Goal: Task Accomplishment & Management: Use online tool/utility

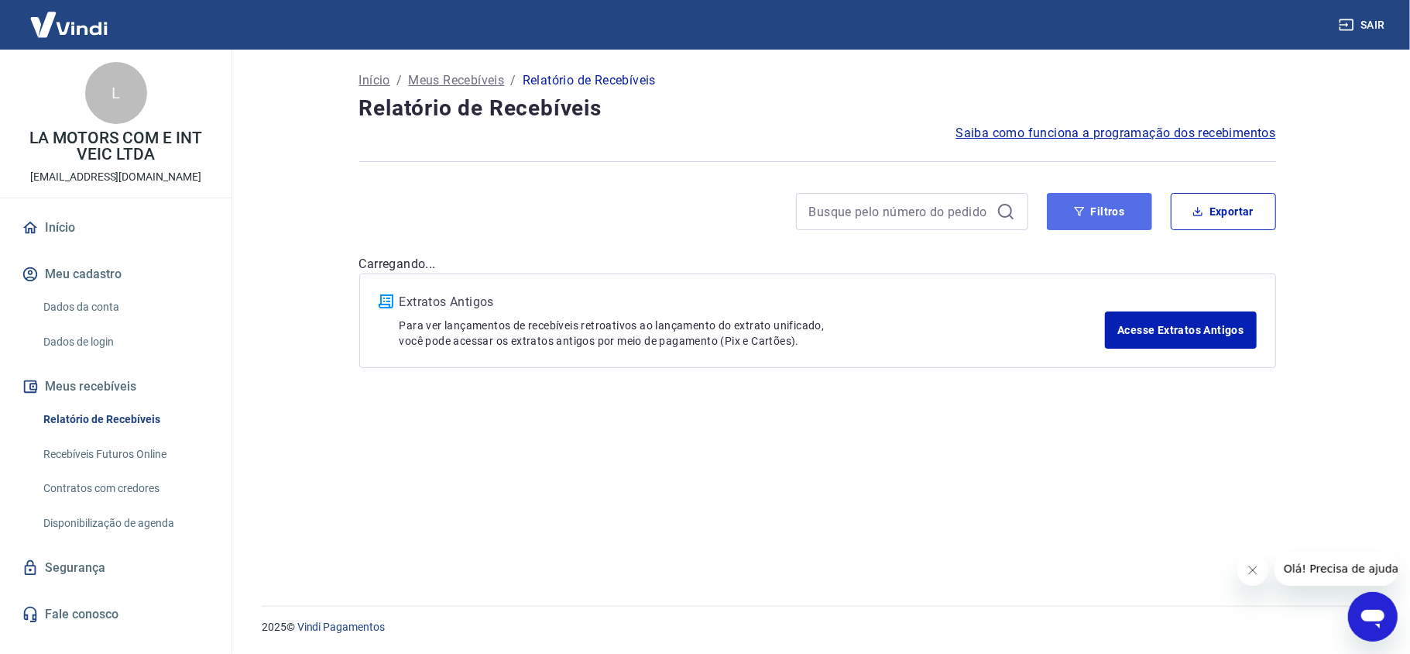
click at [1116, 208] on button "Filtros" at bounding box center [1099, 211] width 105 height 37
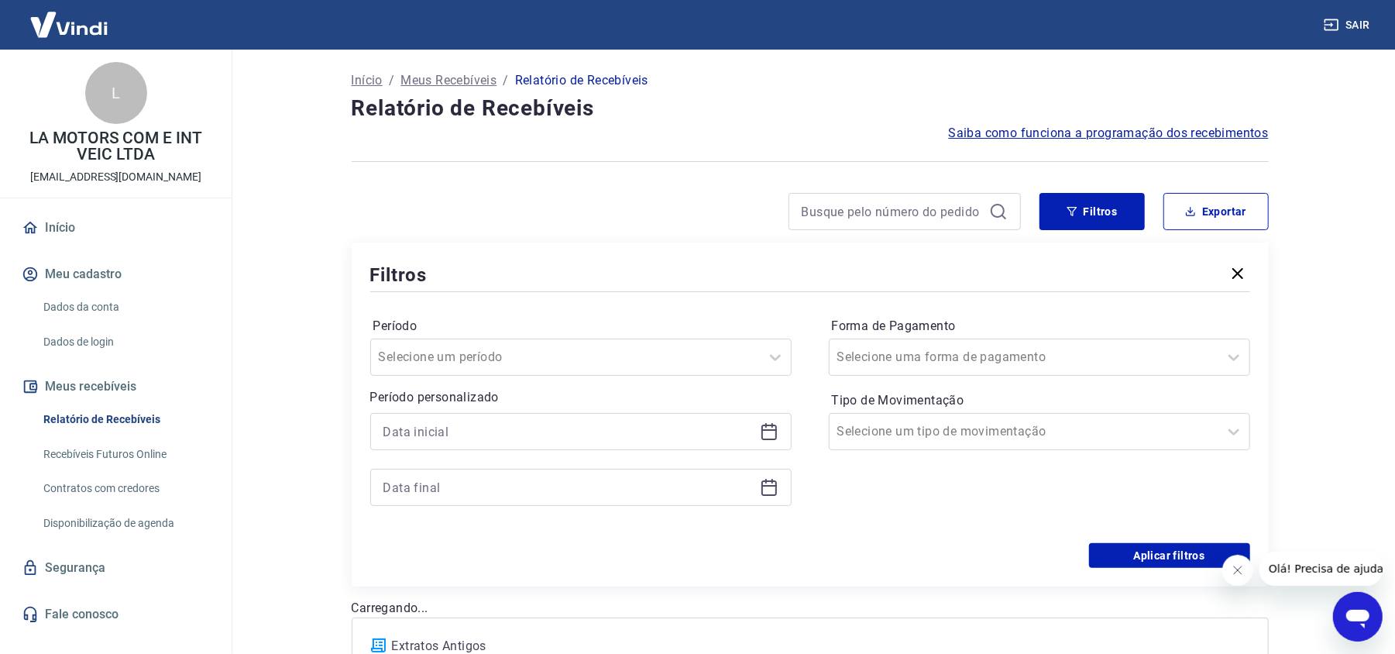
click at [767, 438] on icon at bounding box center [769, 431] width 19 height 19
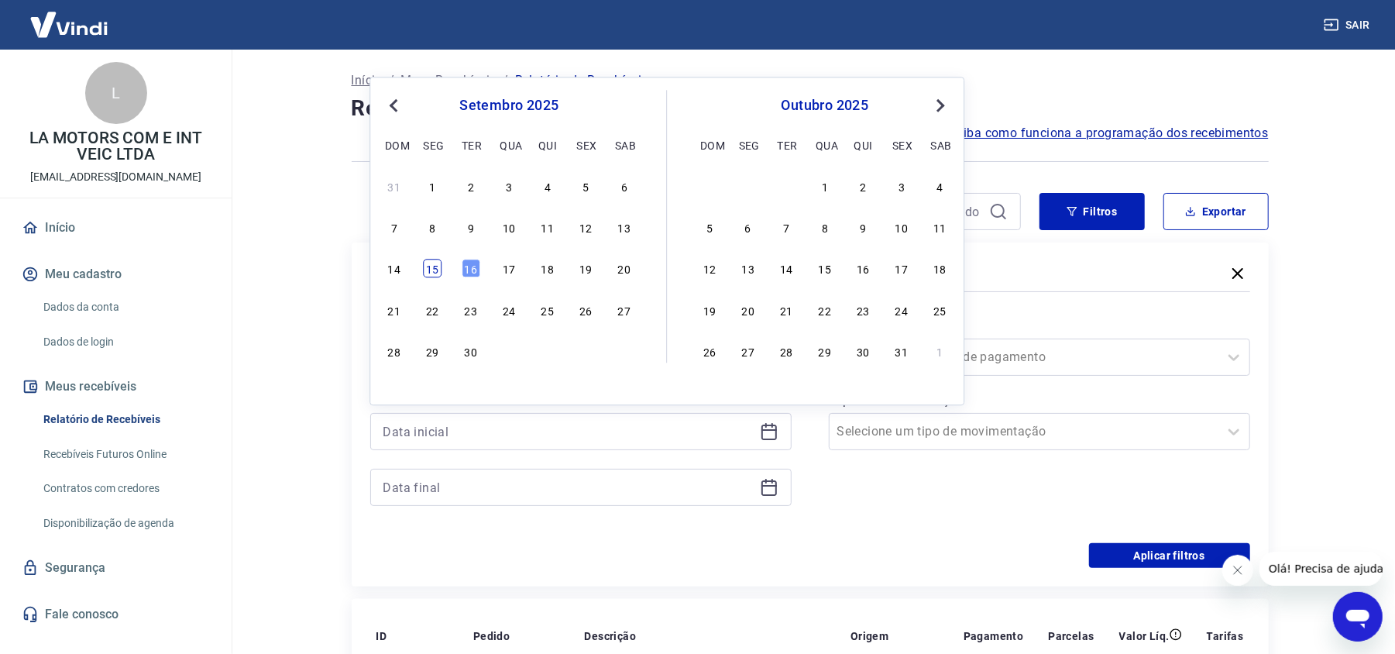
click at [441, 273] on div "15" at bounding box center [432, 268] width 19 height 19
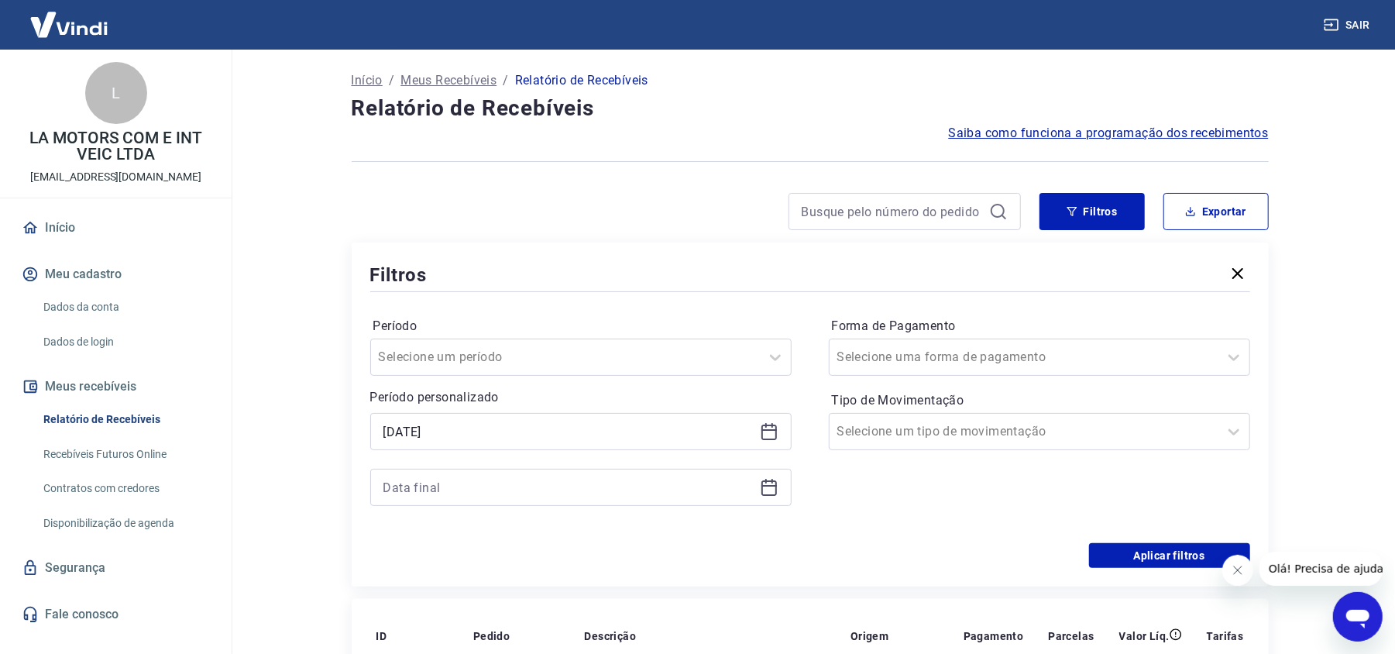
type input "[DATE]"
click at [767, 488] on icon at bounding box center [769, 487] width 19 height 19
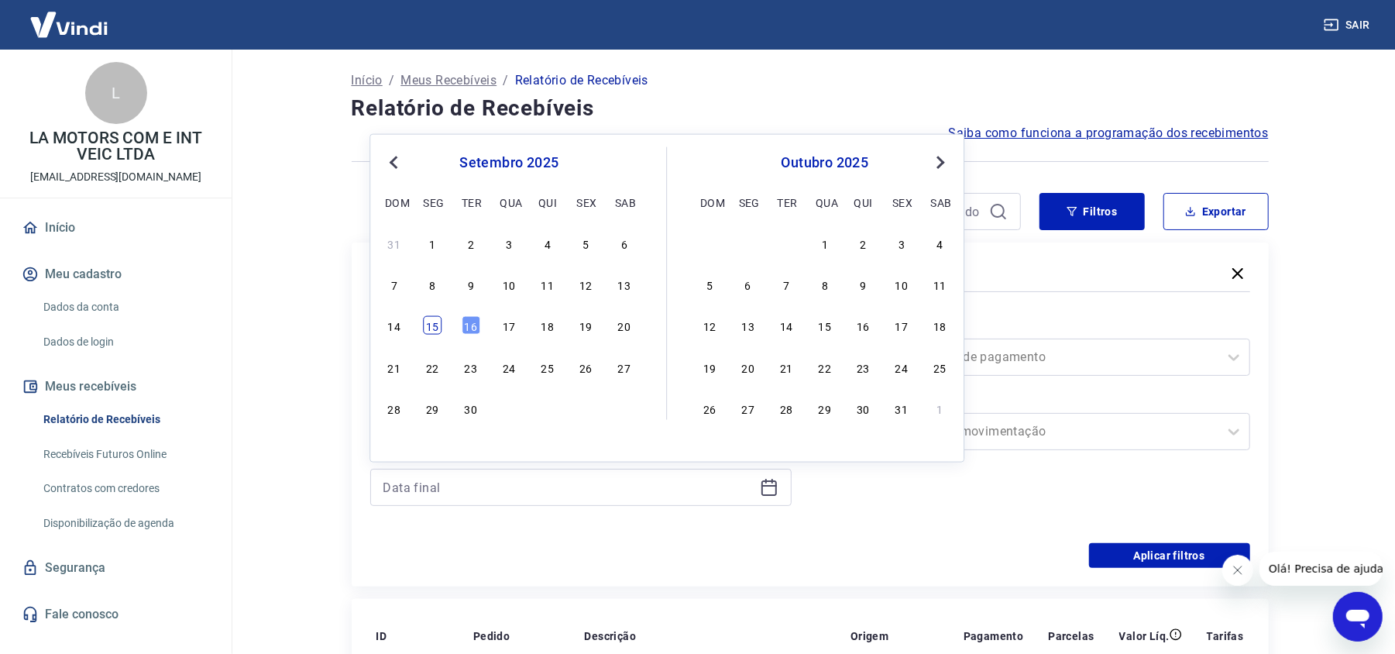
click at [432, 326] on div "15" at bounding box center [432, 325] width 19 height 19
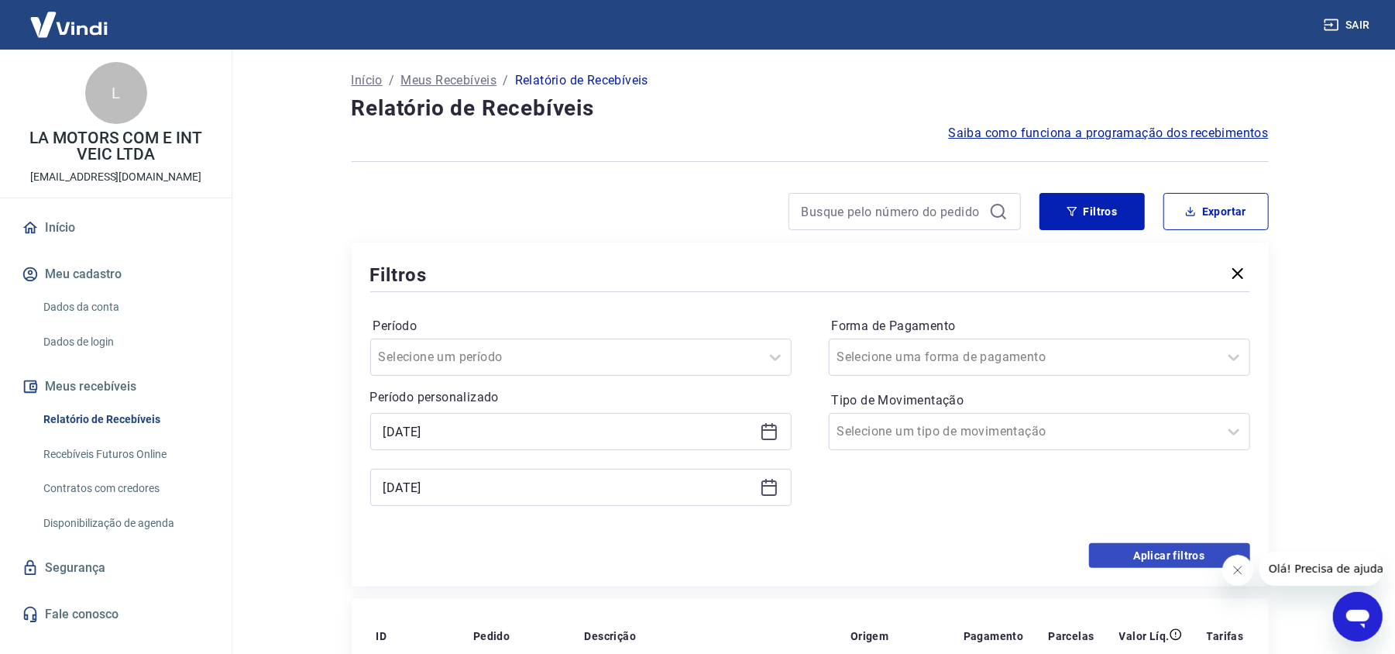
type input "[DATE]"
click at [1109, 561] on button "Aplicar filtros" at bounding box center [1169, 555] width 161 height 25
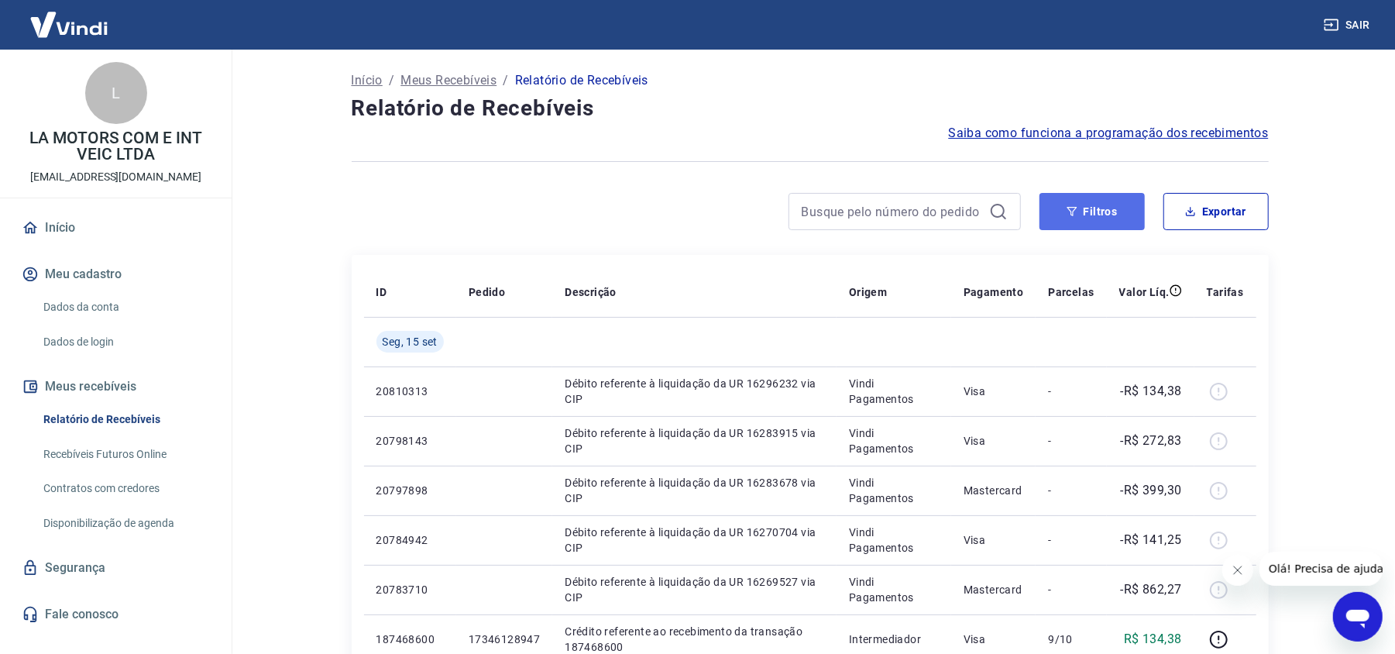
click at [1076, 221] on button "Filtros" at bounding box center [1091, 211] width 105 height 37
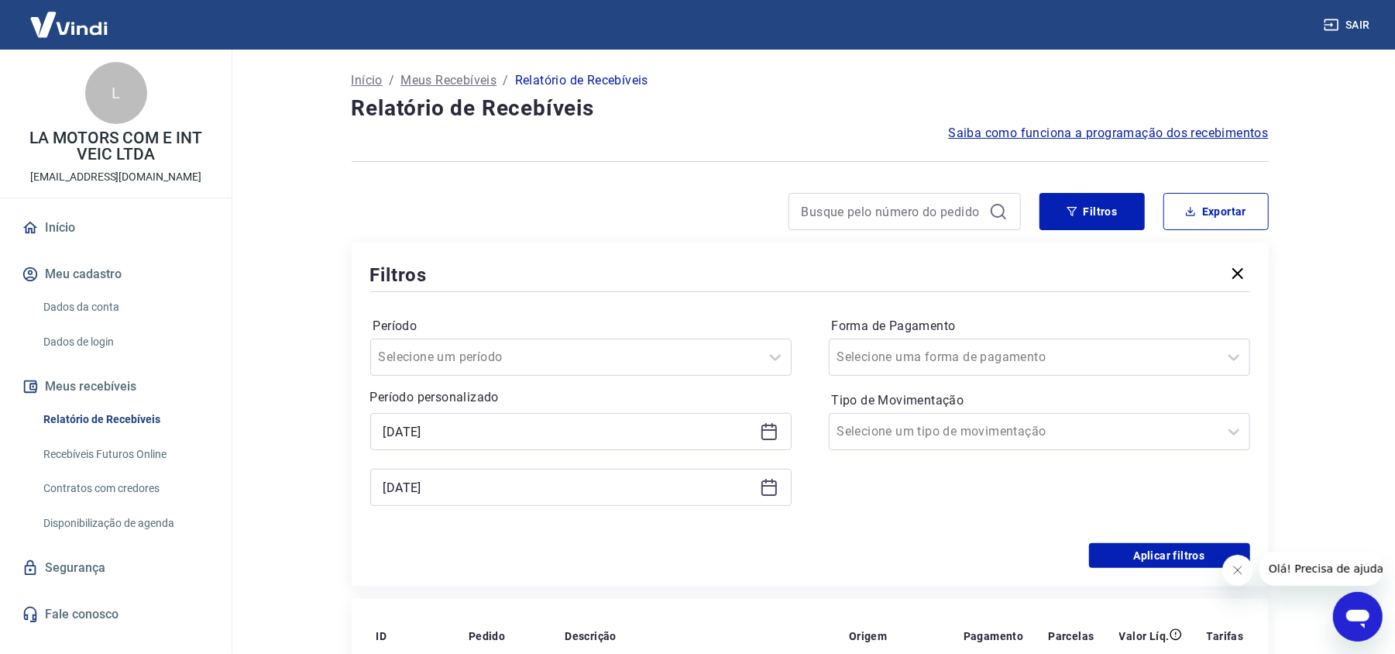
click at [760, 423] on icon at bounding box center [769, 431] width 19 height 19
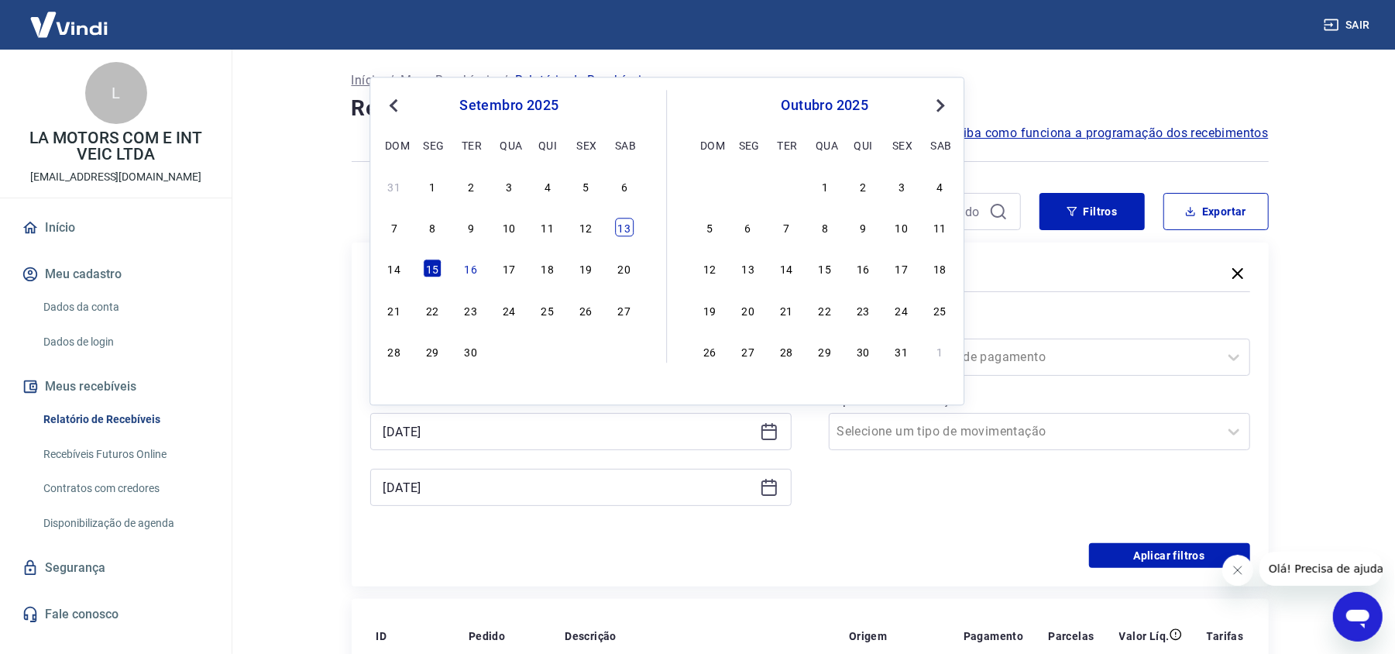
click at [627, 234] on div "13" at bounding box center [624, 227] width 19 height 19
type input "[DATE]"
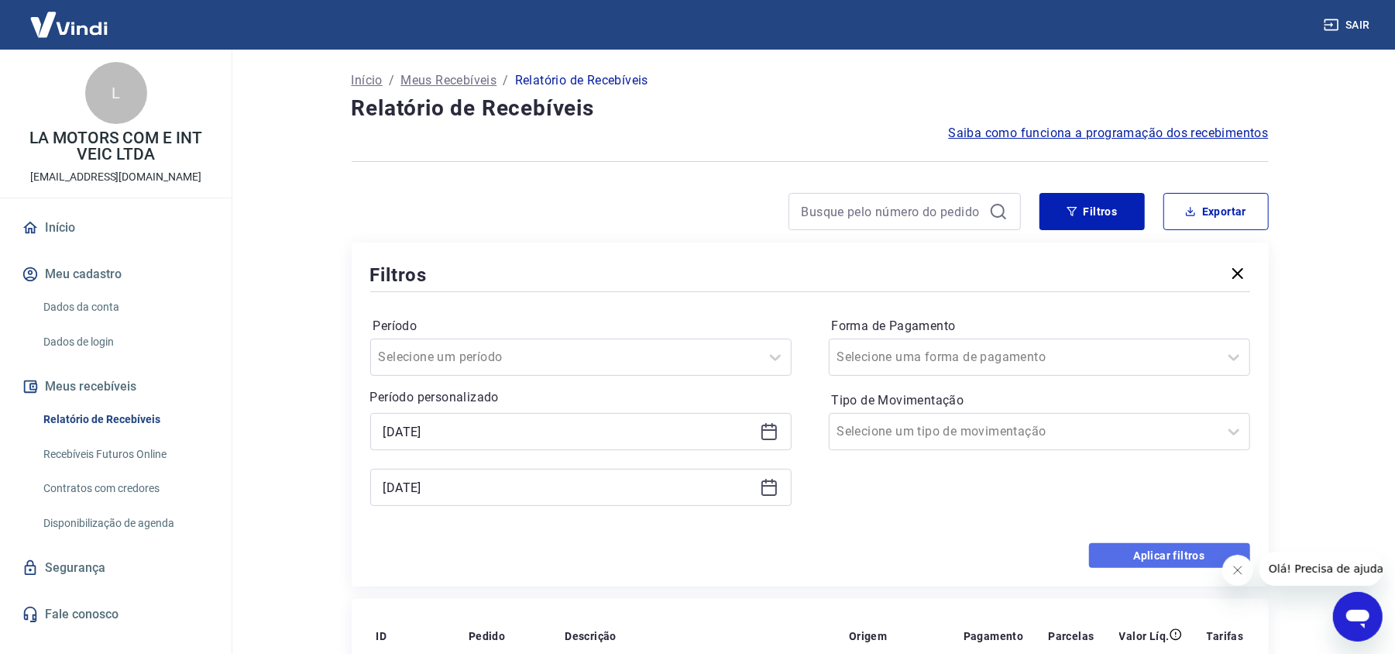
click at [1125, 550] on button "Aplicar filtros" at bounding box center [1169, 555] width 161 height 25
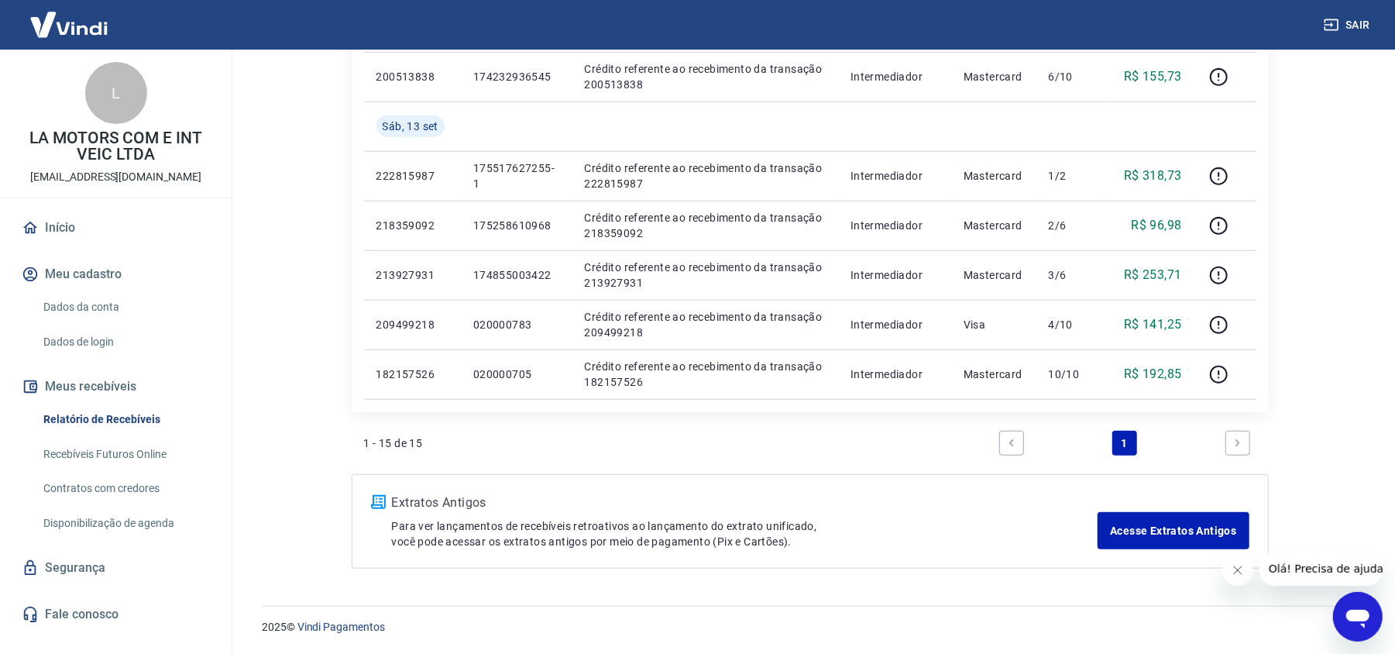
scroll to position [708, 0]
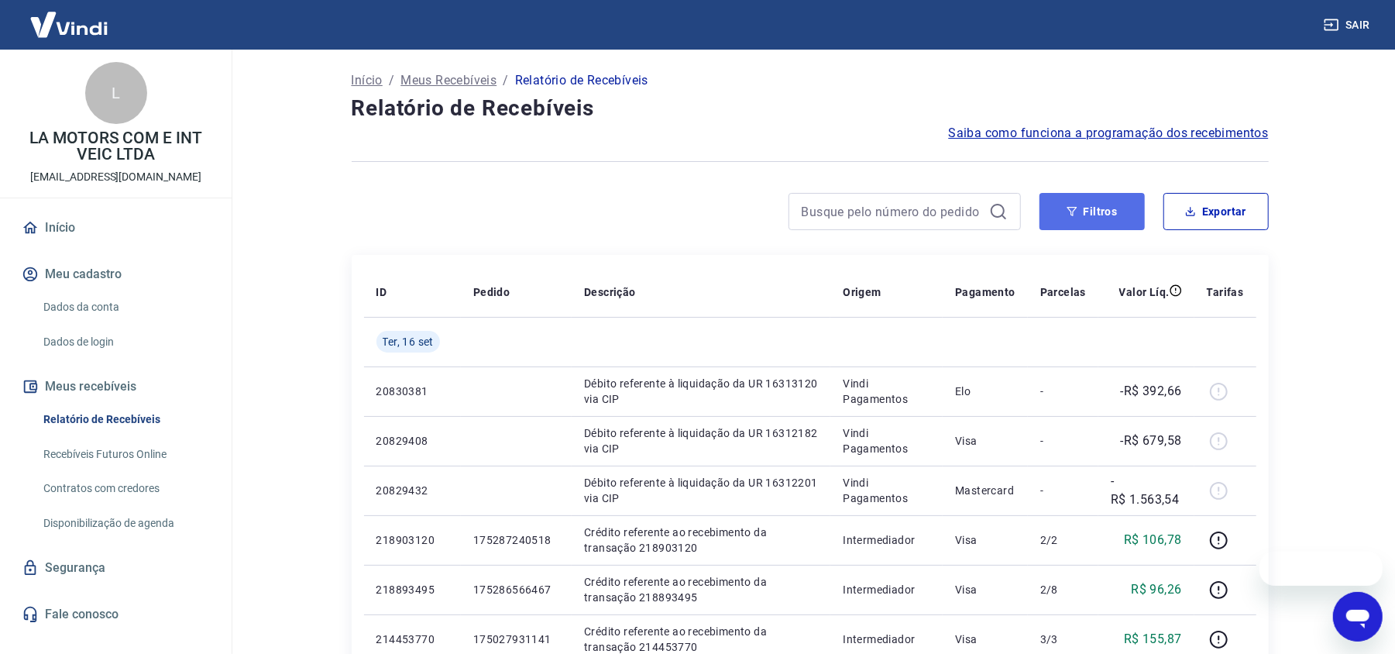
click at [1101, 226] on button "Filtros" at bounding box center [1091, 211] width 105 height 37
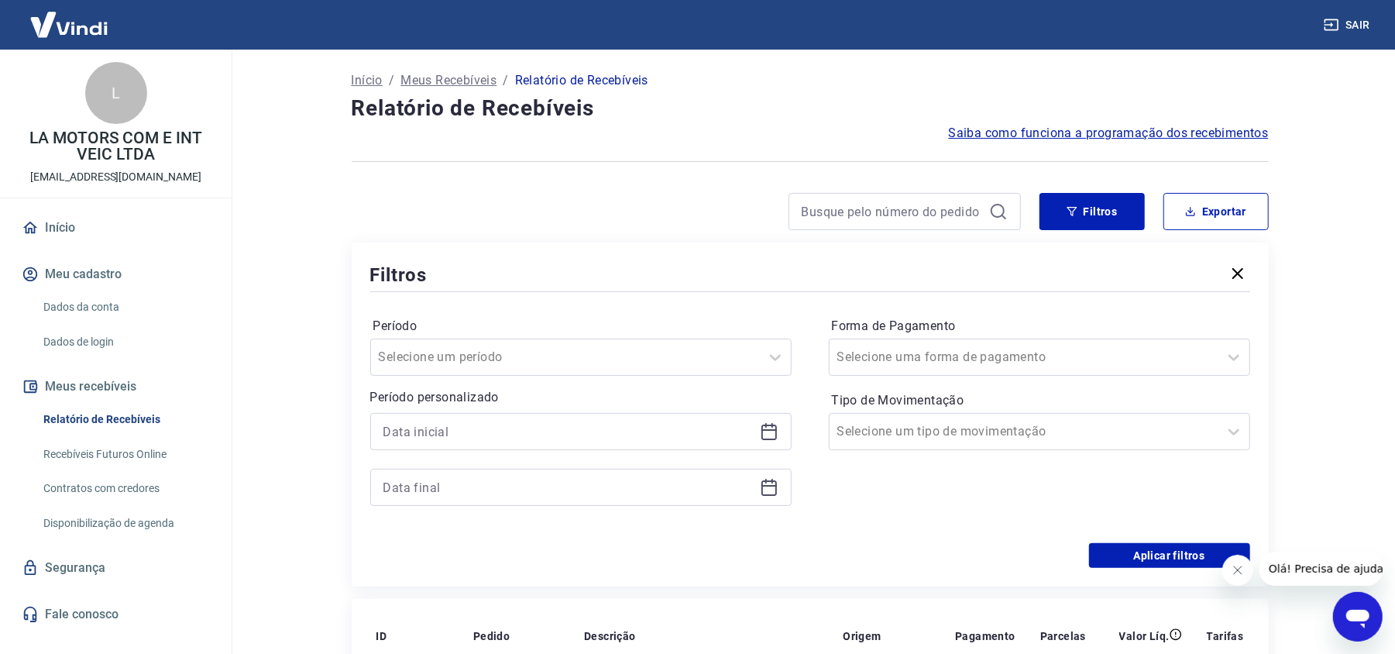
click at [763, 440] on icon at bounding box center [768, 431] width 15 height 15
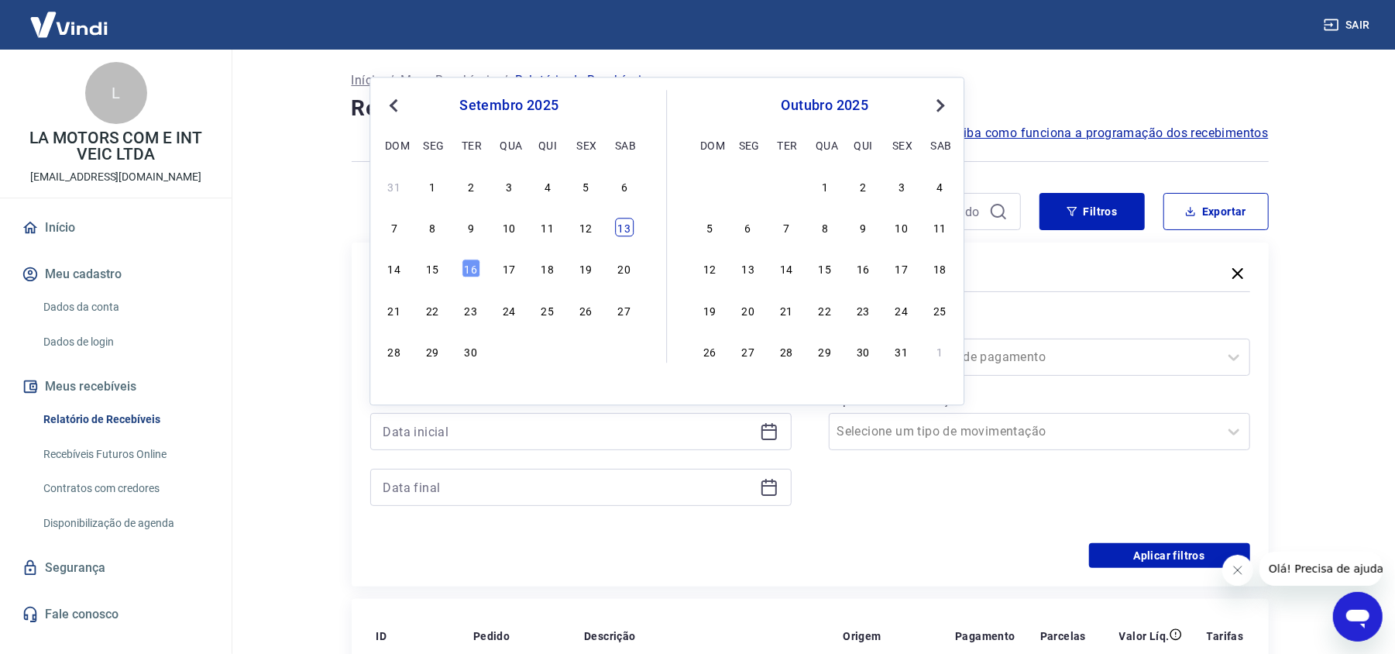
click at [630, 235] on div "13" at bounding box center [624, 227] width 19 height 19
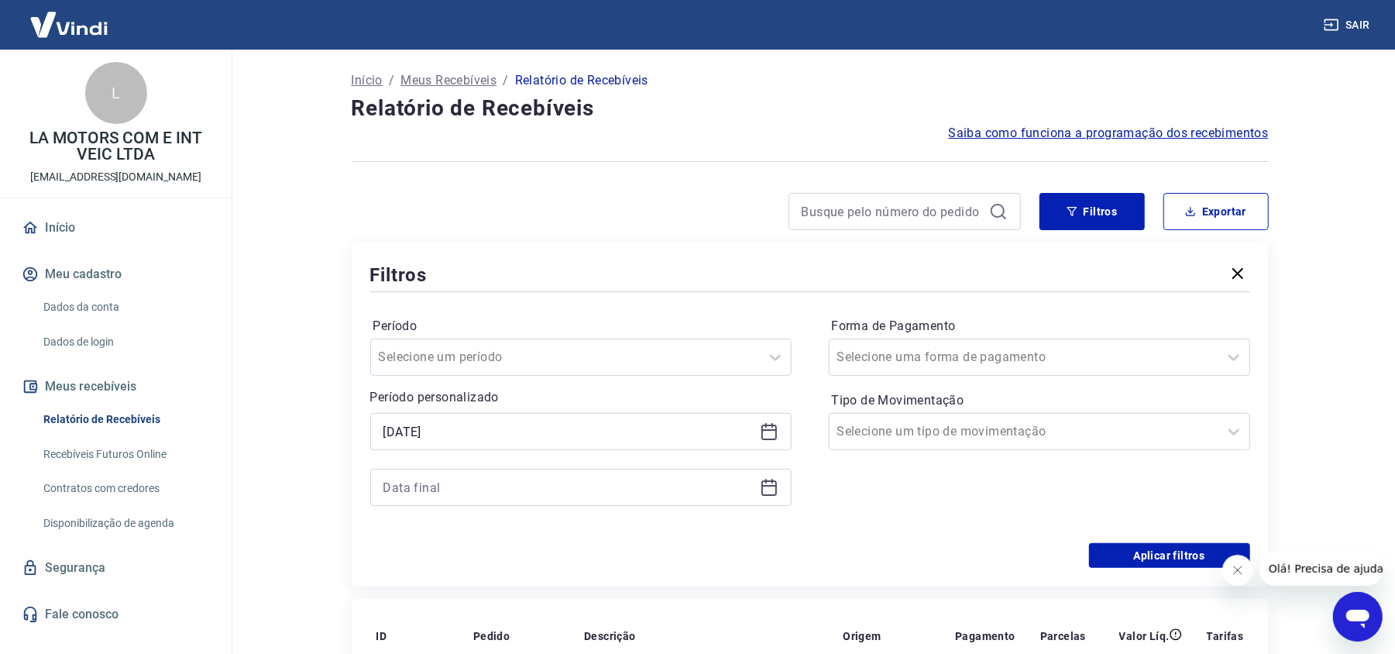
type input "[DATE]"
click at [765, 496] on icon at bounding box center [768, 487] width 15 height 15
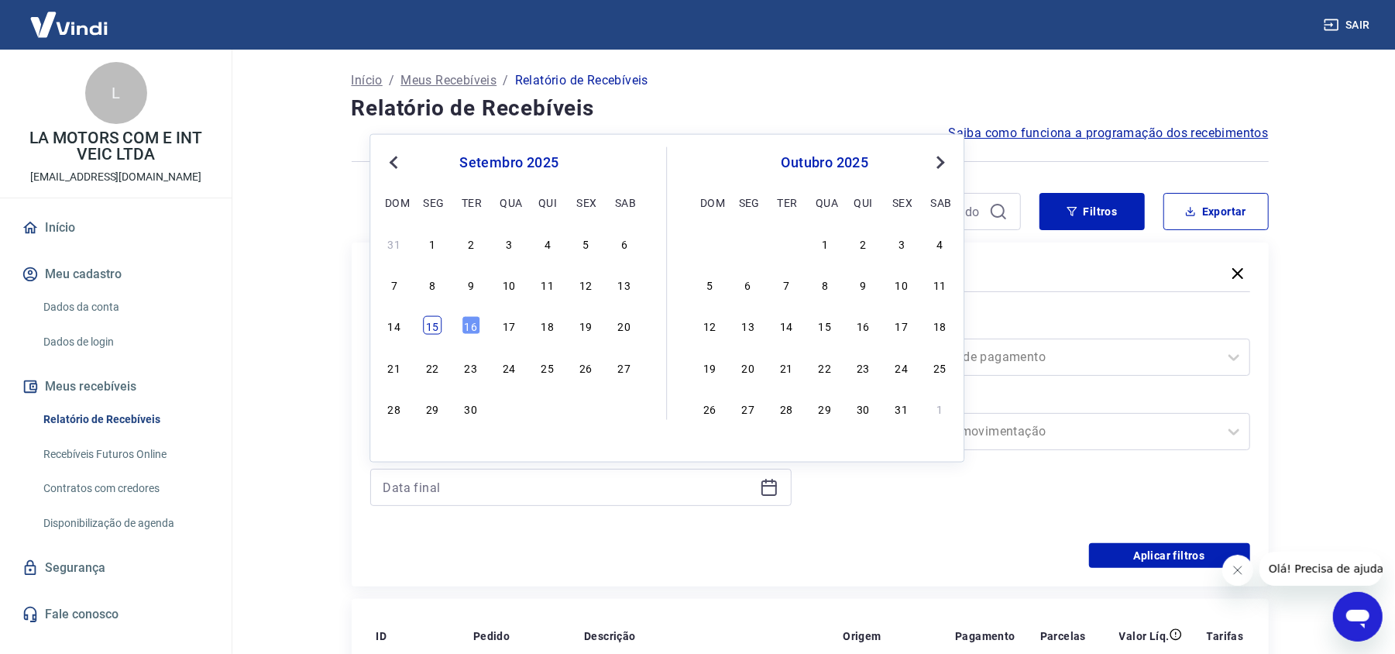
click at [438, 331] on div "15" at bounding box center [432, 325] width 19 height 19
click at [1144, 552] on button "Aplicar filtros" at bounding box center [1169, 555] width 161 height 25
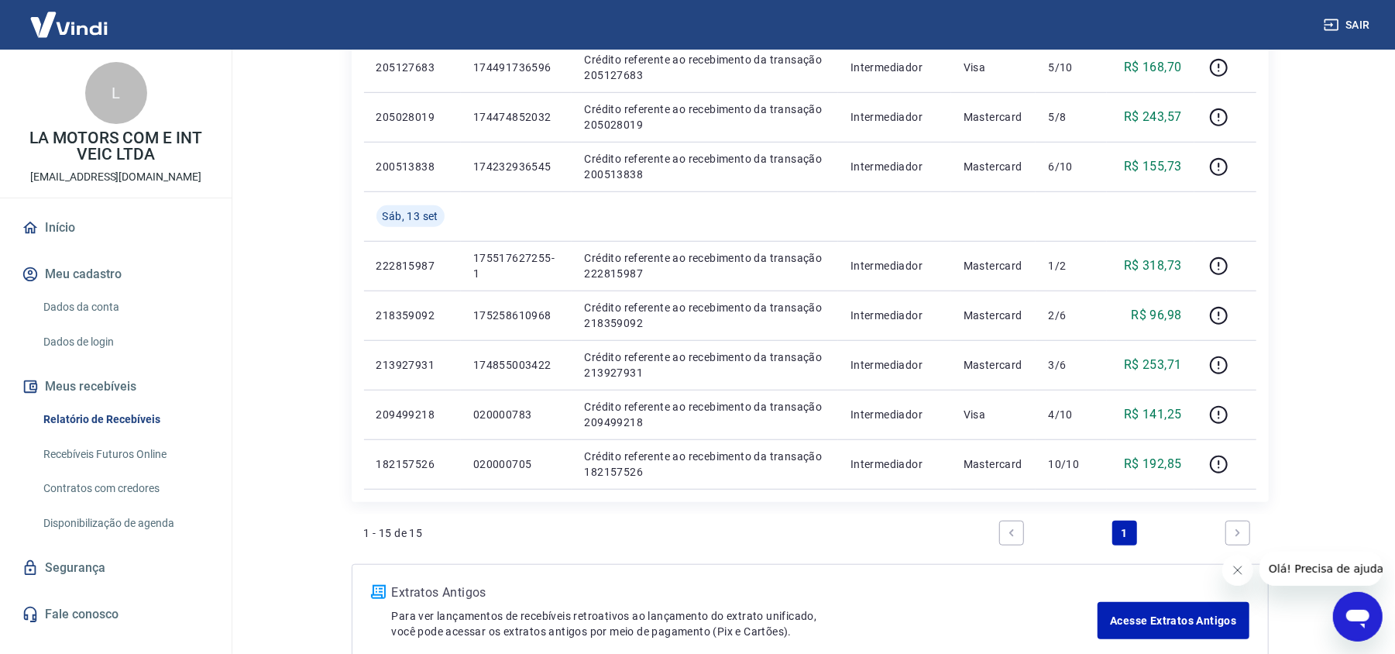
scroll to position [723, 0]
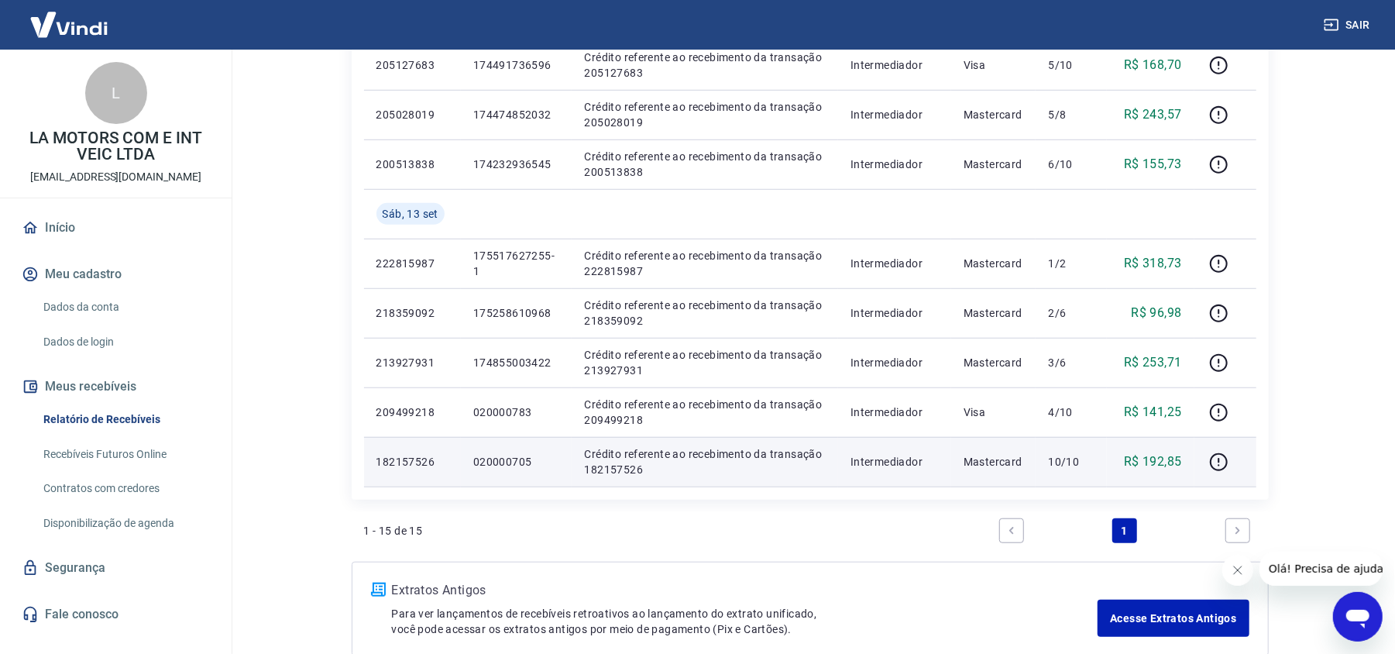
click at [513, 472] on td "020000705" at bounding box center [517, 462] width 112 height 50
click at [519, 465] on p "020000705" at bounding box center [516, 461] width 87 height 15
copy p "020000705"
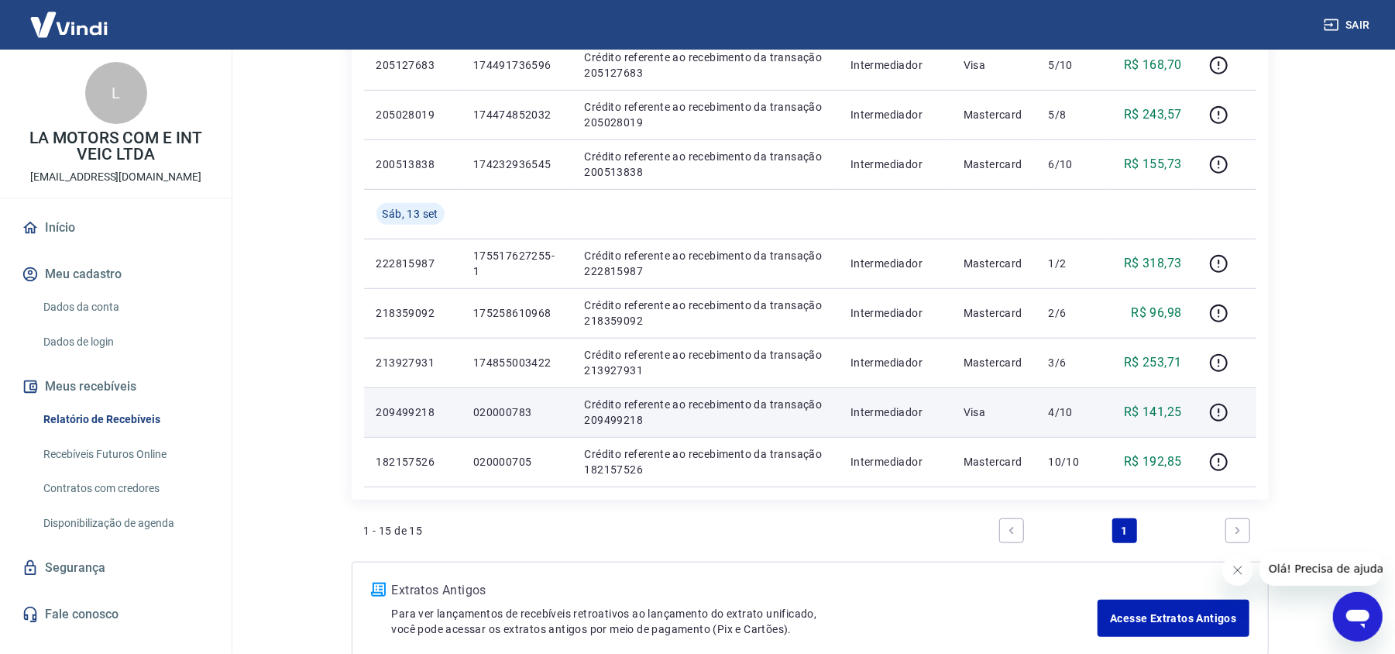
click at [487, 410] on p "020000783" at bounding box center [516, 411] width 87 height 15
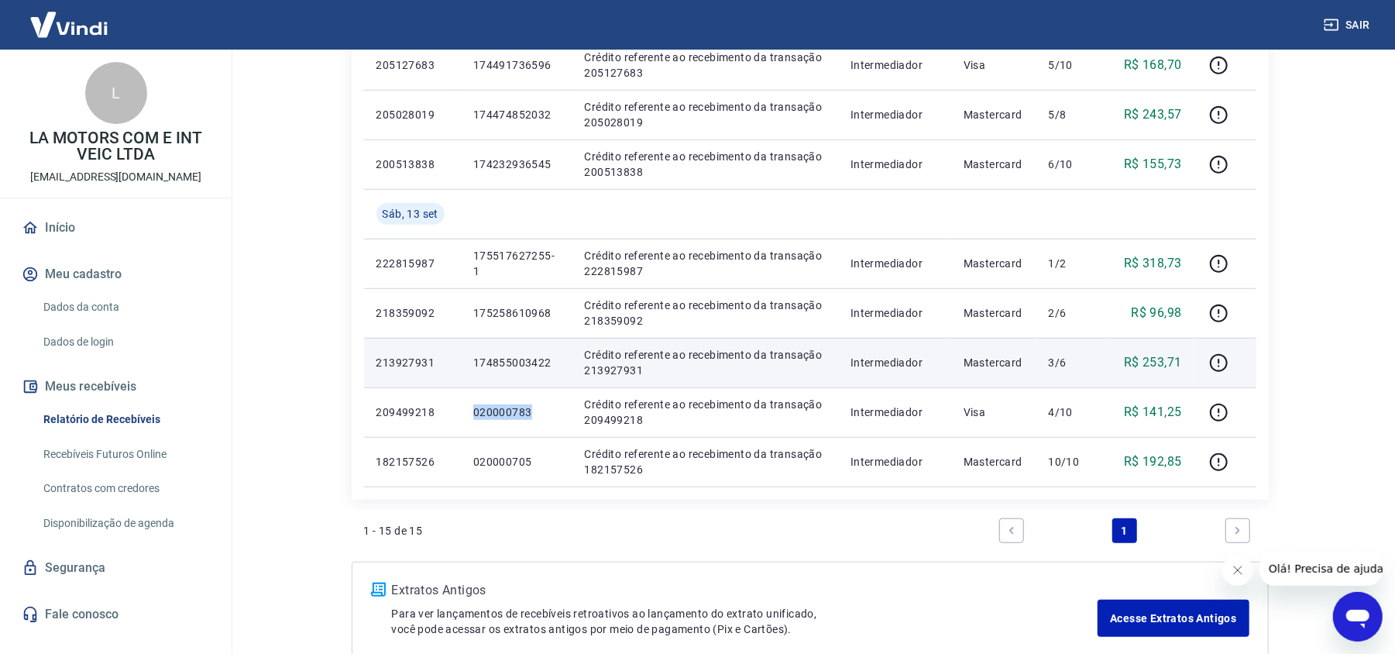
copy p "020000783"
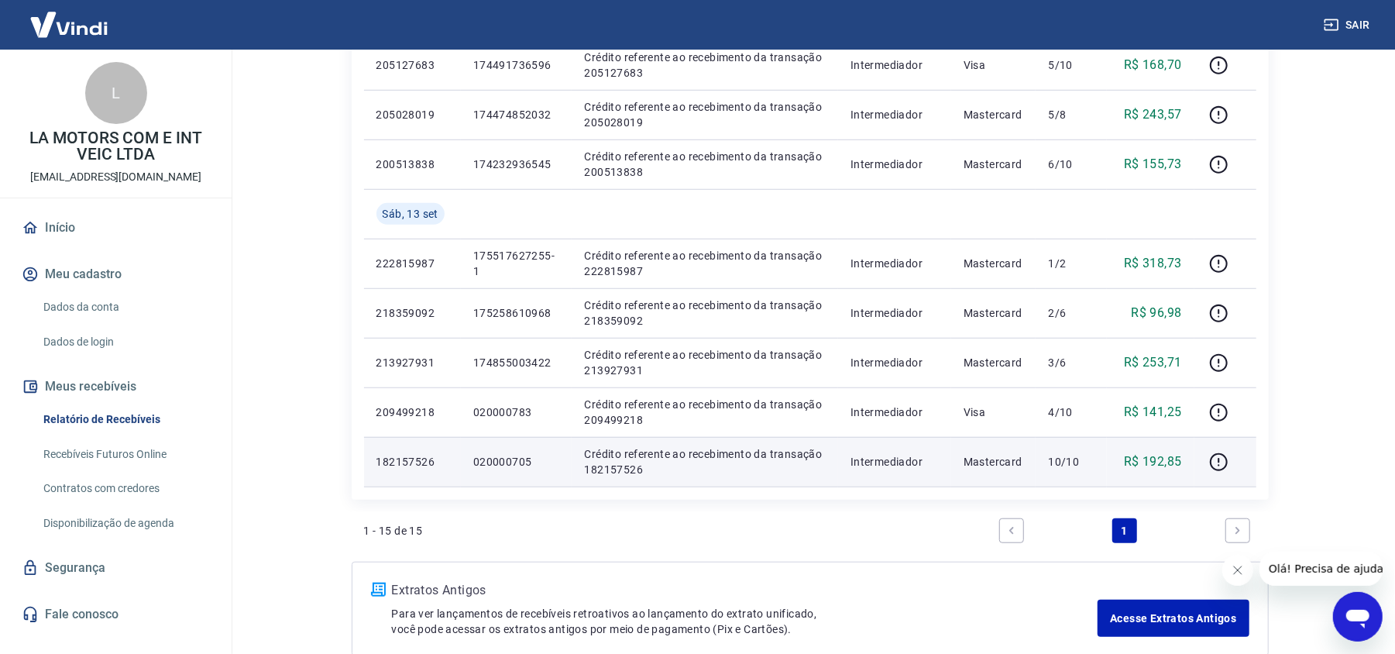
click at [497, 455] on p "020000705" at bounding box center [516, 461] width 87 height 15
copy p "020000705"
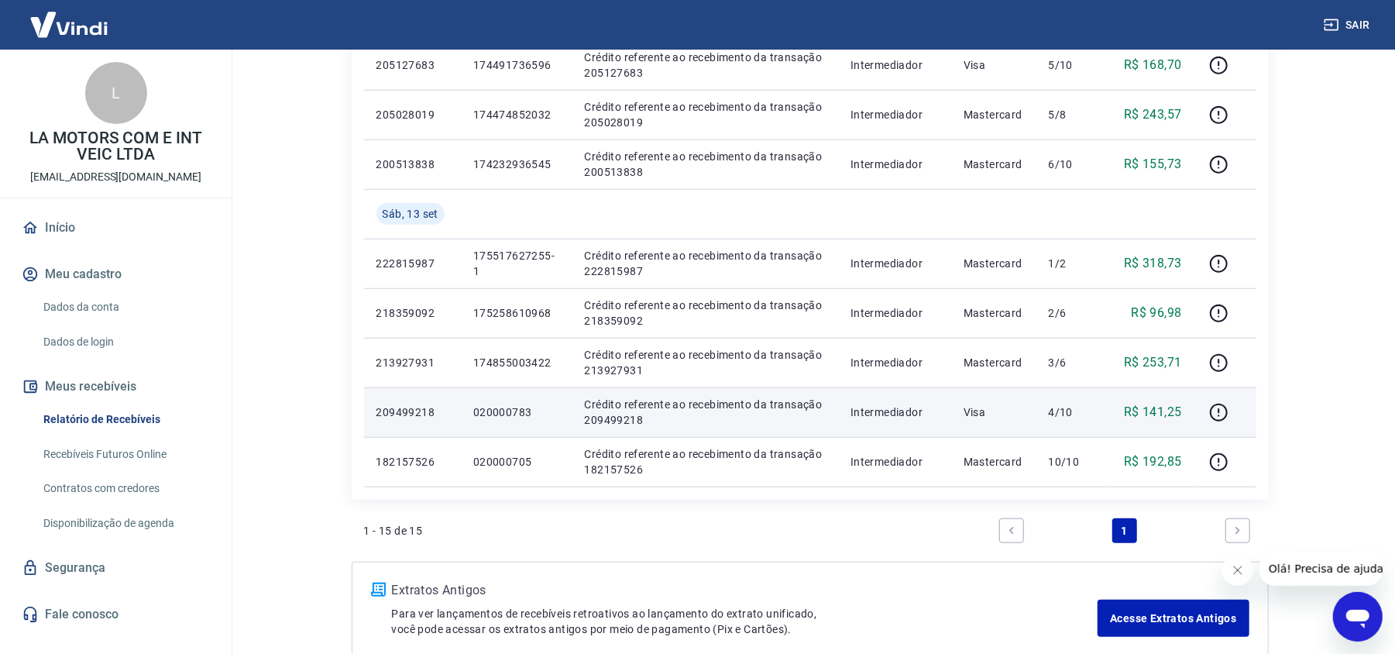
click at [491, 414] on p "020000783" at bounding box center [516, 411] width 87 height 15
copy p "020000783"
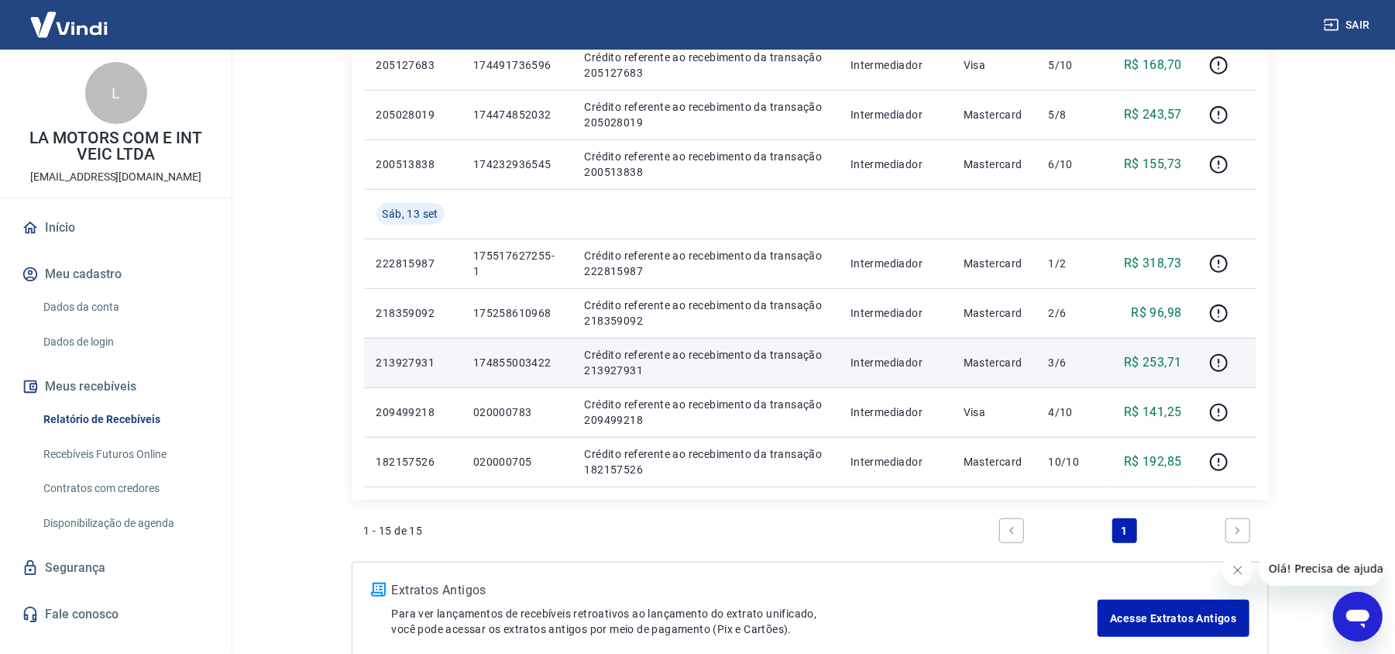
click at [515, 359] on p "174855003422" at bounding box center [516, 362] width 87 height 15
copy p "174855003422"
drag, startPoint x: 1145, startPoint y: 362, endPoint x: 1185, endPoint y: 360, distance: 40.3
click at [1185, 360] on td "R$ 253,71" at bounding box center [1151, 363] width 88 height 50
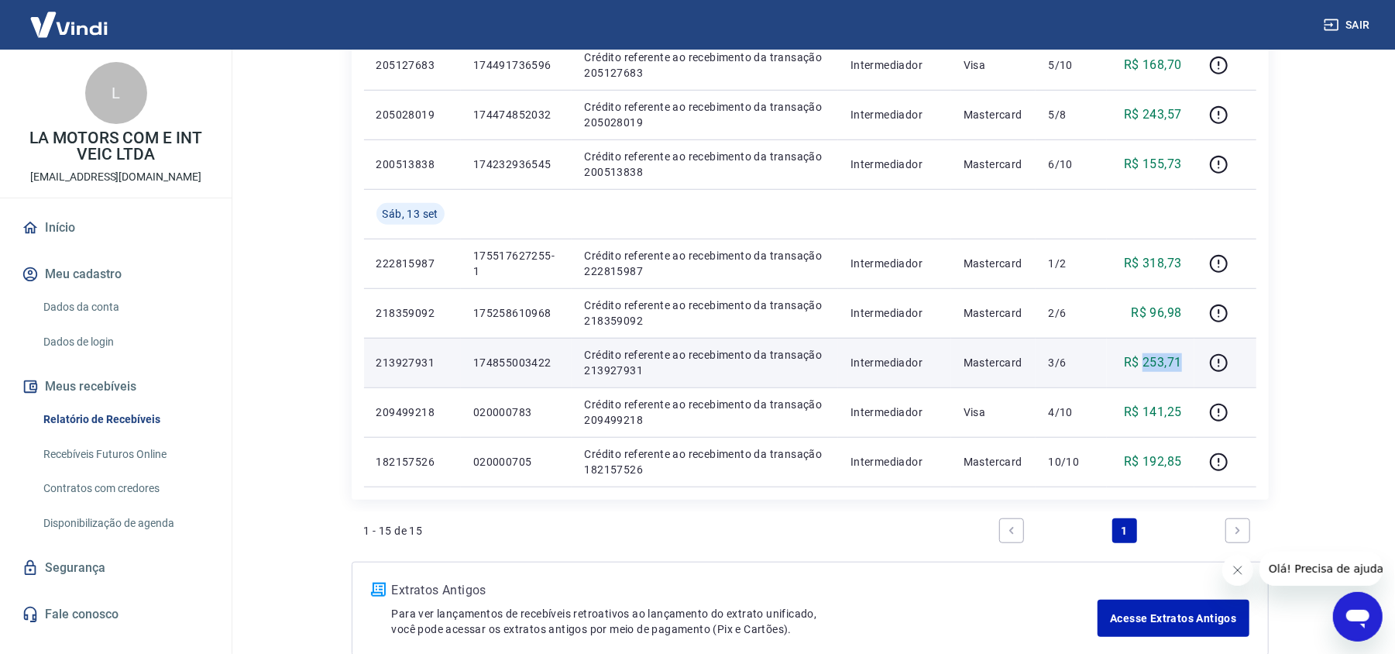
copy p "253,71"
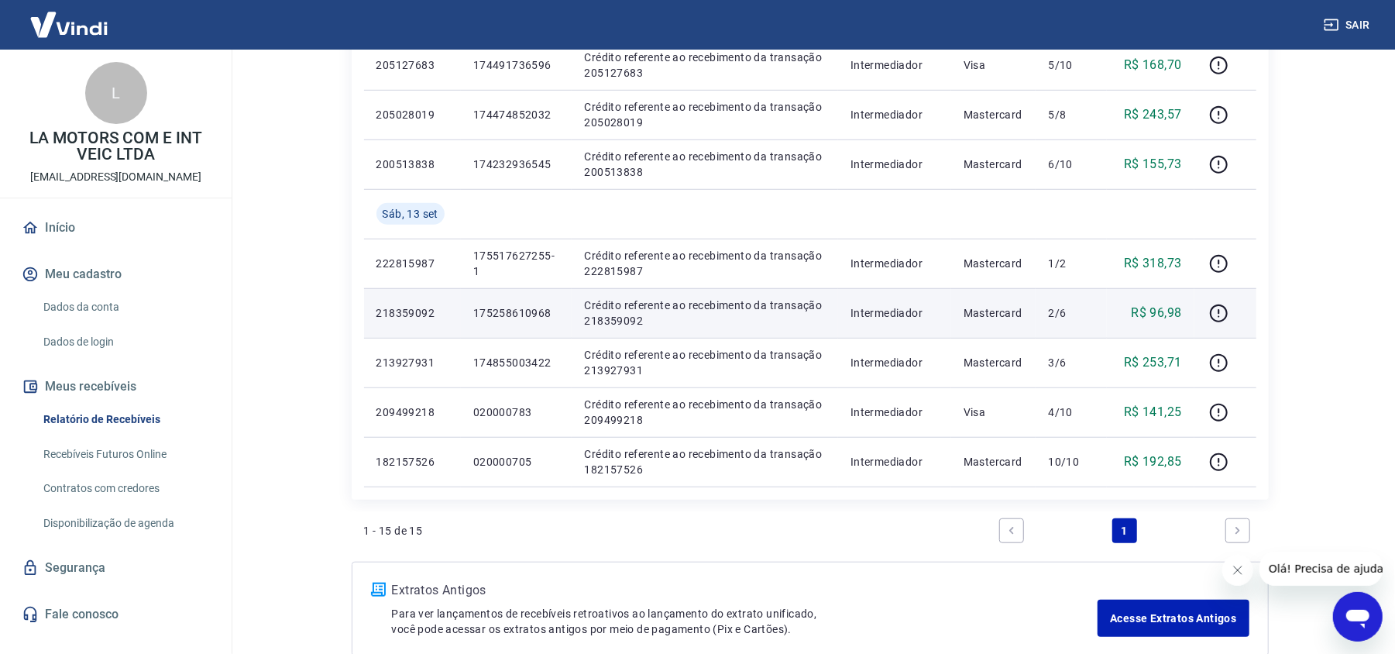
click at [513, 317] on p "175258610968" at bounding box center [516, 312] width 87 height 15
copy p "175258610968"
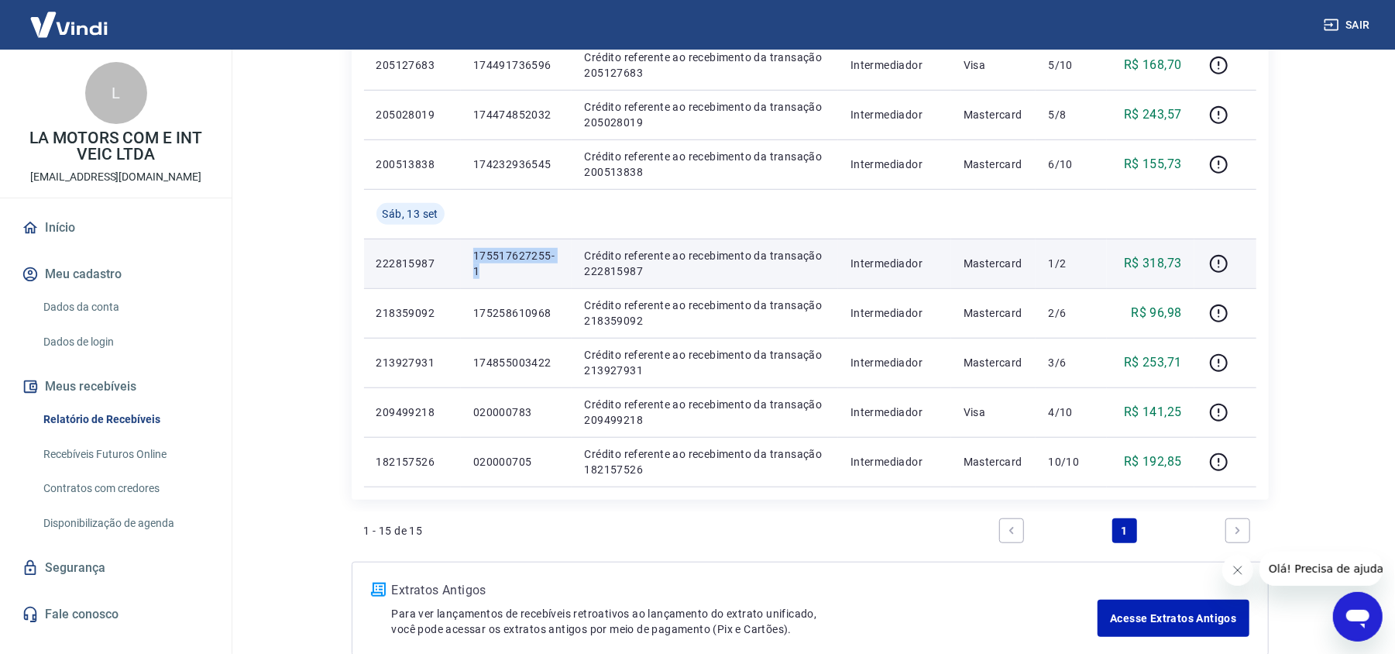
drag, startPoint x: 478, startPoint y: 270, endPoint x: 471, endPoint y: 260, distance: 11.6
click at [471, 260] on td "175517627255-1" at bounding box center [517, 264] width 112 height 50
copy p "175517627255-1"
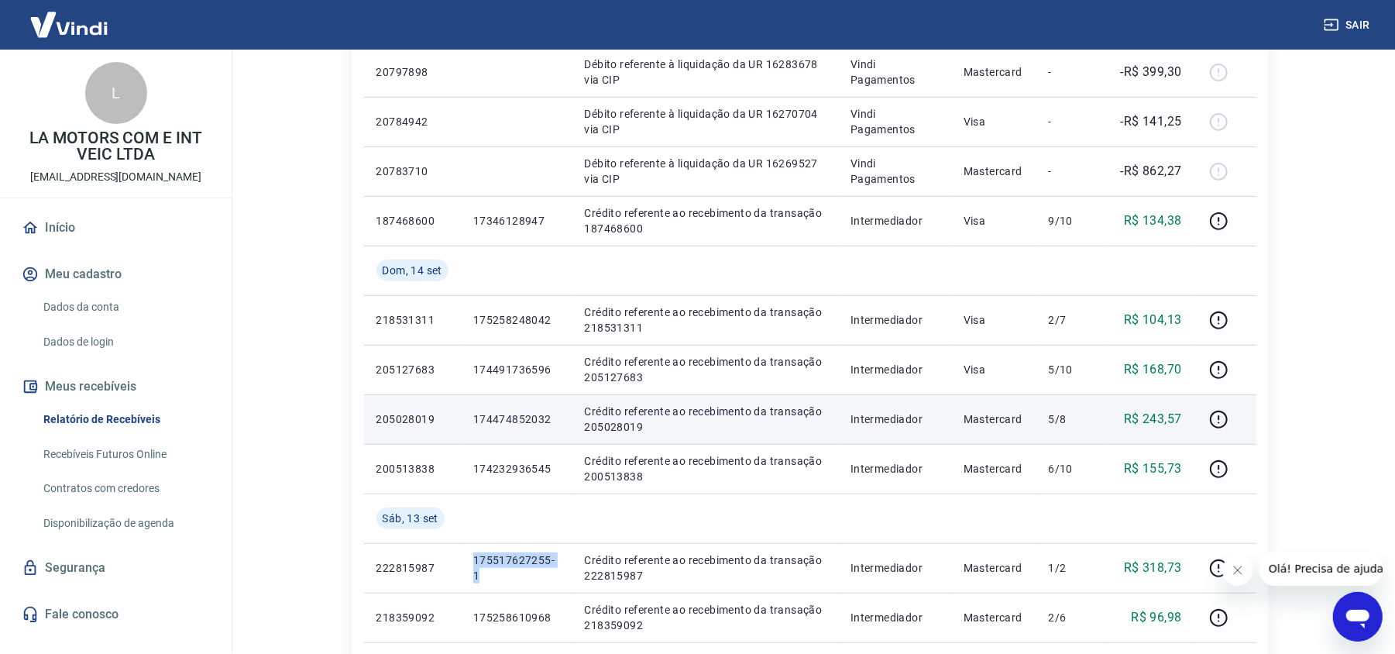
scroll to position [413, 0]
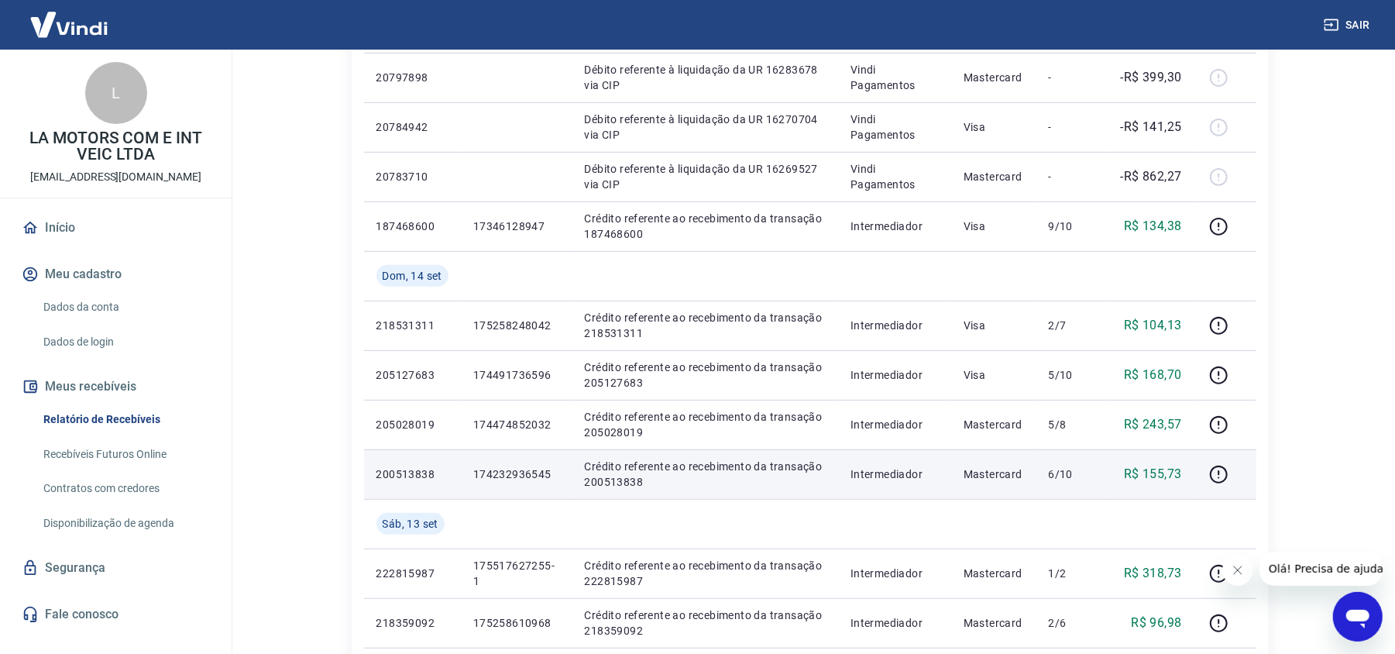
click at [515, 475] on p "174232936545" at bounding box center [516, 473] width 87 height 15
copy p "174232936545"
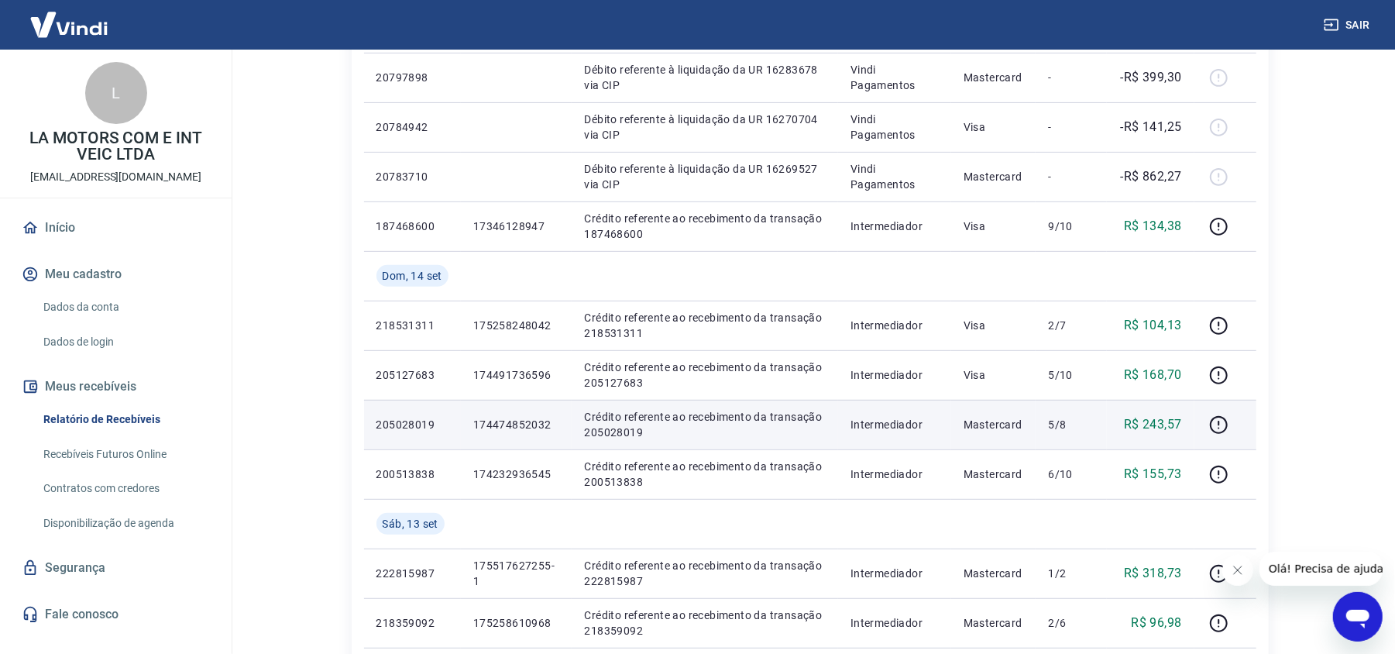
click at [493, 429] on p "174474852032" at bounding box center [516, 424] width 87 height 15
copy p "174474852032"
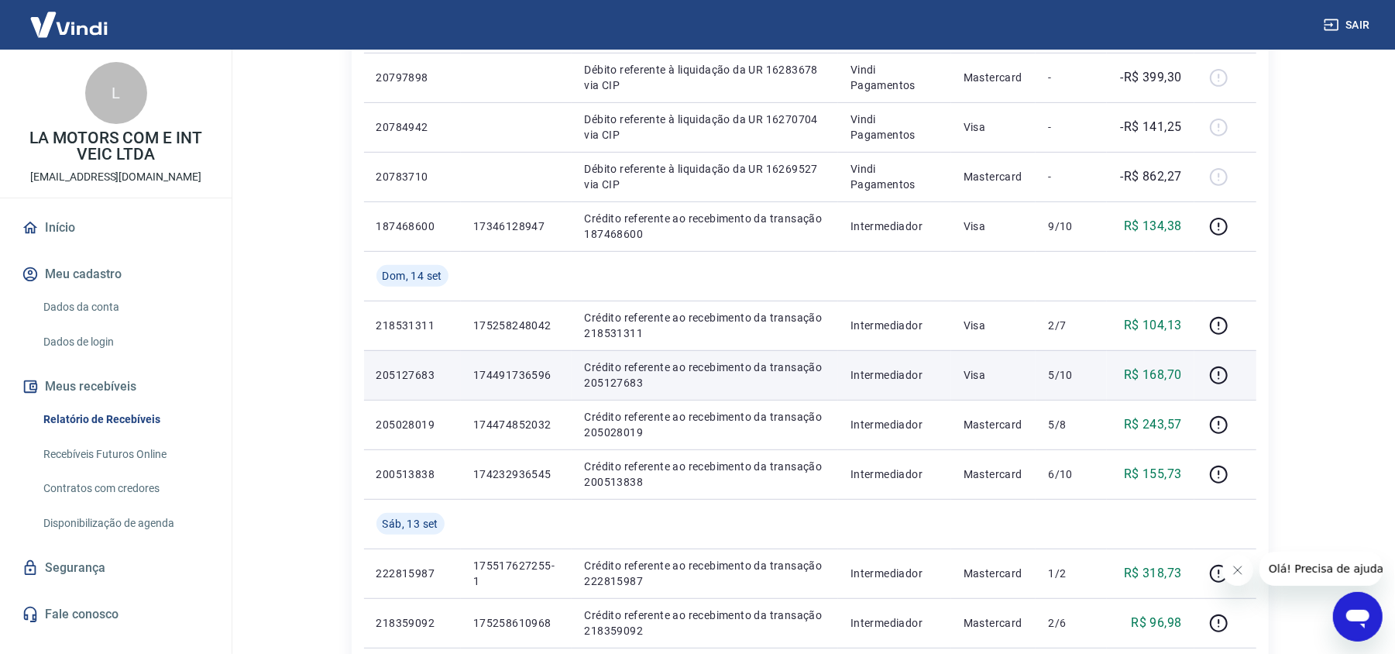
click at [516, 384] on td "174491736596" at bounding box center [517, 375] width 112 height 50
click at [522, 378] on p "174491736596" at bounding box center [516, 374] width 87 height 15
click at [443, 363] on td "205127683" at bounding box center [412, 375] width 97 height 50
drag, startPoint x: 379, startPoint y: 370, endPoint x: 533, endPoint y: 362, distance: 154.3
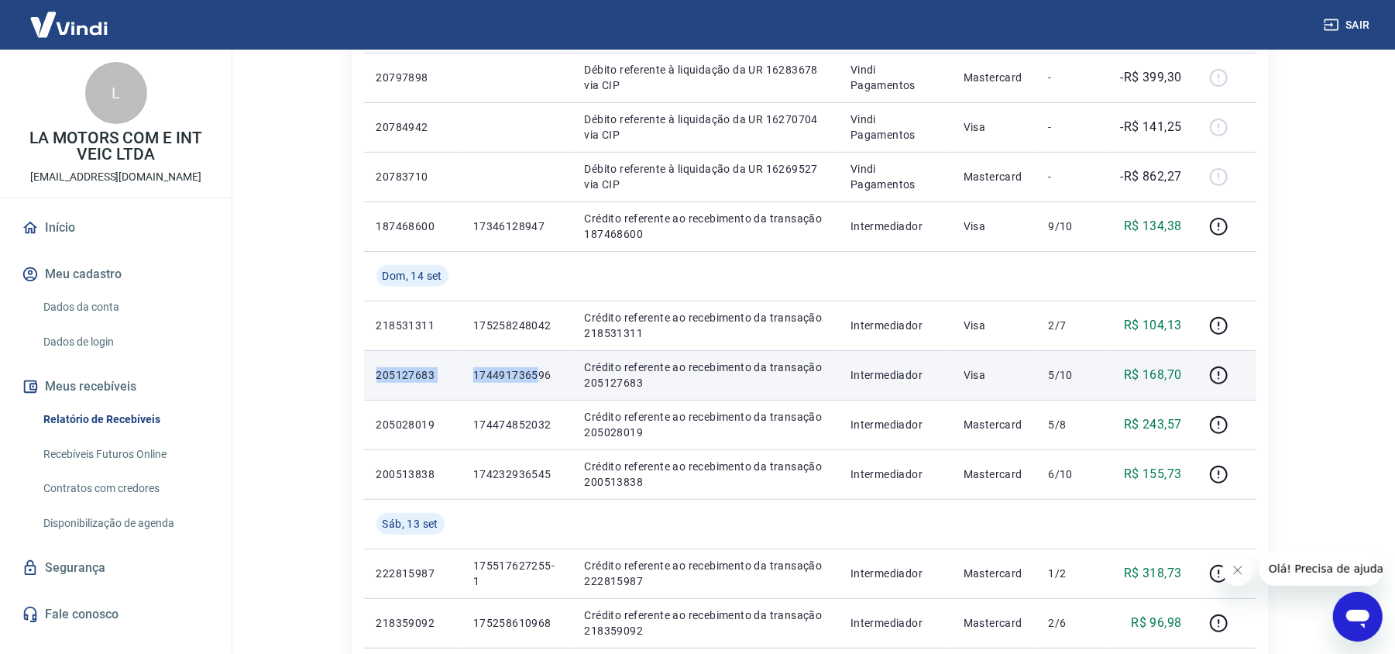
click at [541, 362] on tr "205127683 174491736596 Crédito referente ao recebimento da transação 205127683 …" at bounding box center [810, 375] width 892 height 50
click at [521, 370] on p "174491736596" at bounding box center [516, 374] width 87 height 15
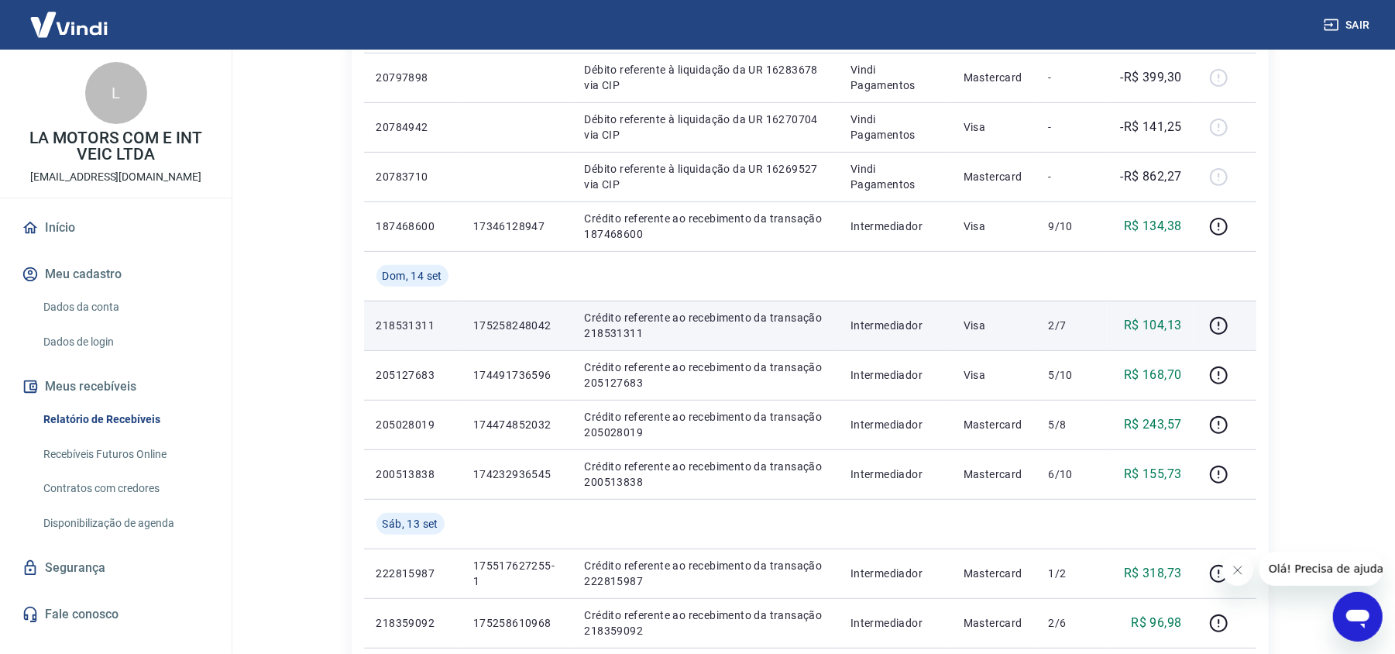
click at [505, 330] on p "175258248042" at bounding box center [516, 325] width 87 height 15
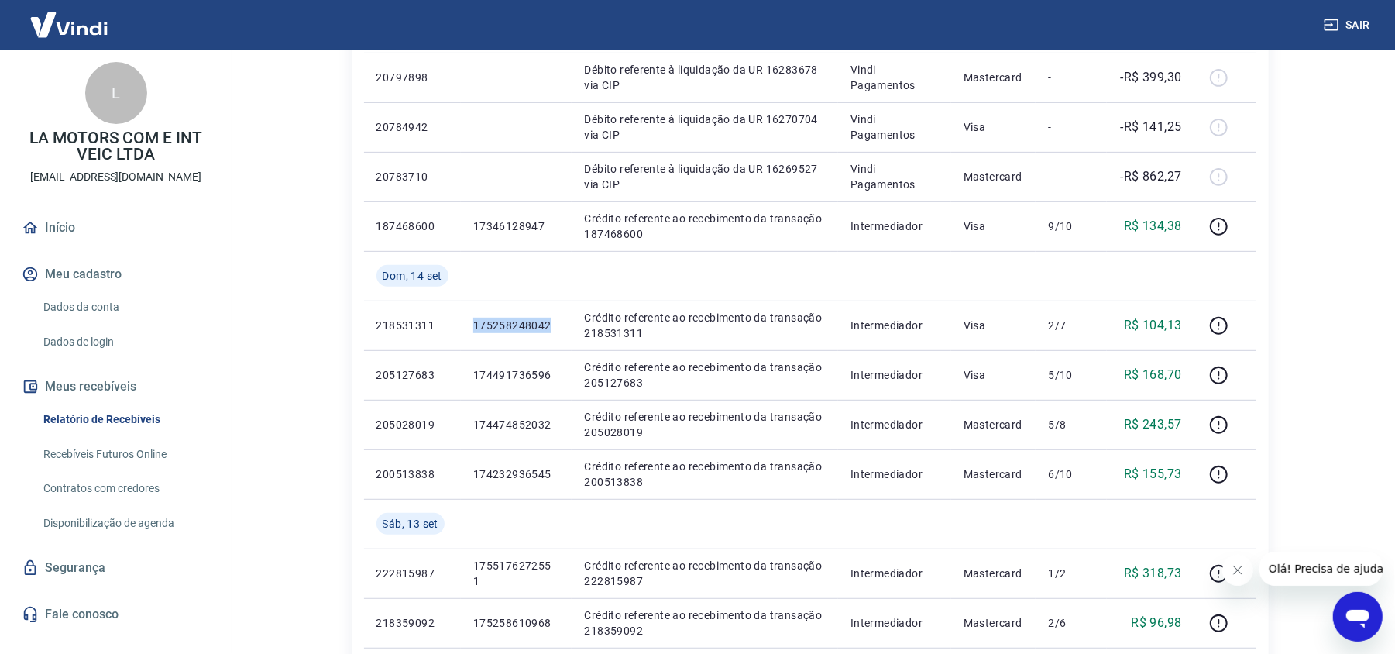
scroll to position [103, 0]
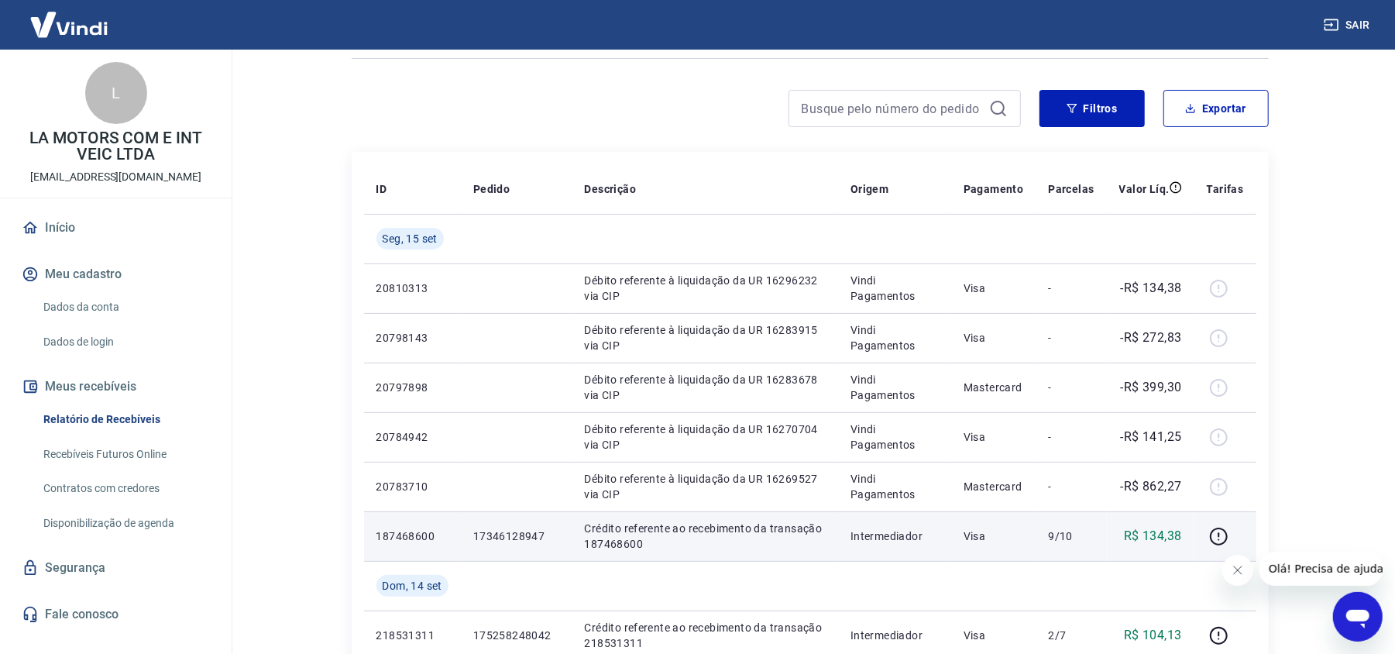
click at [506, 521] on td "17346128947" at bounding box center [517, 536] width 112 height 50
click at [509, 533] on p "17346128947" at bounding box center [516, 535] width 87 height 15
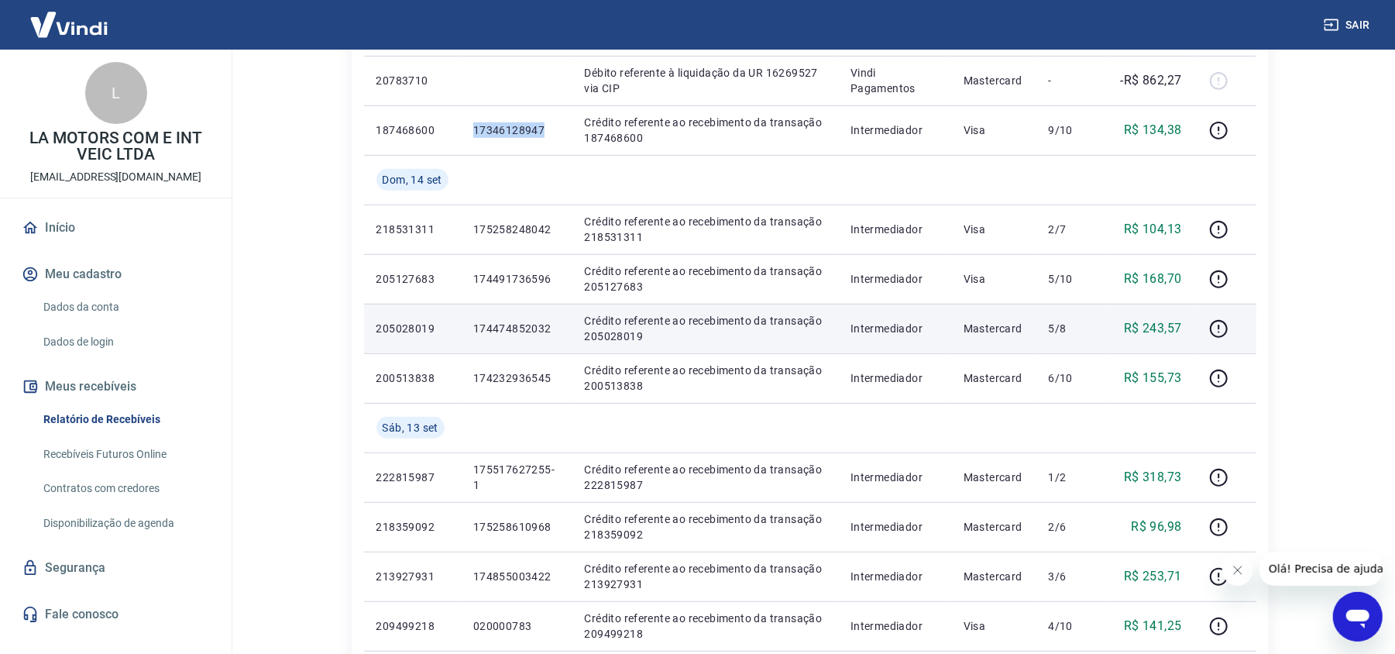
scroll to position [516, 0]
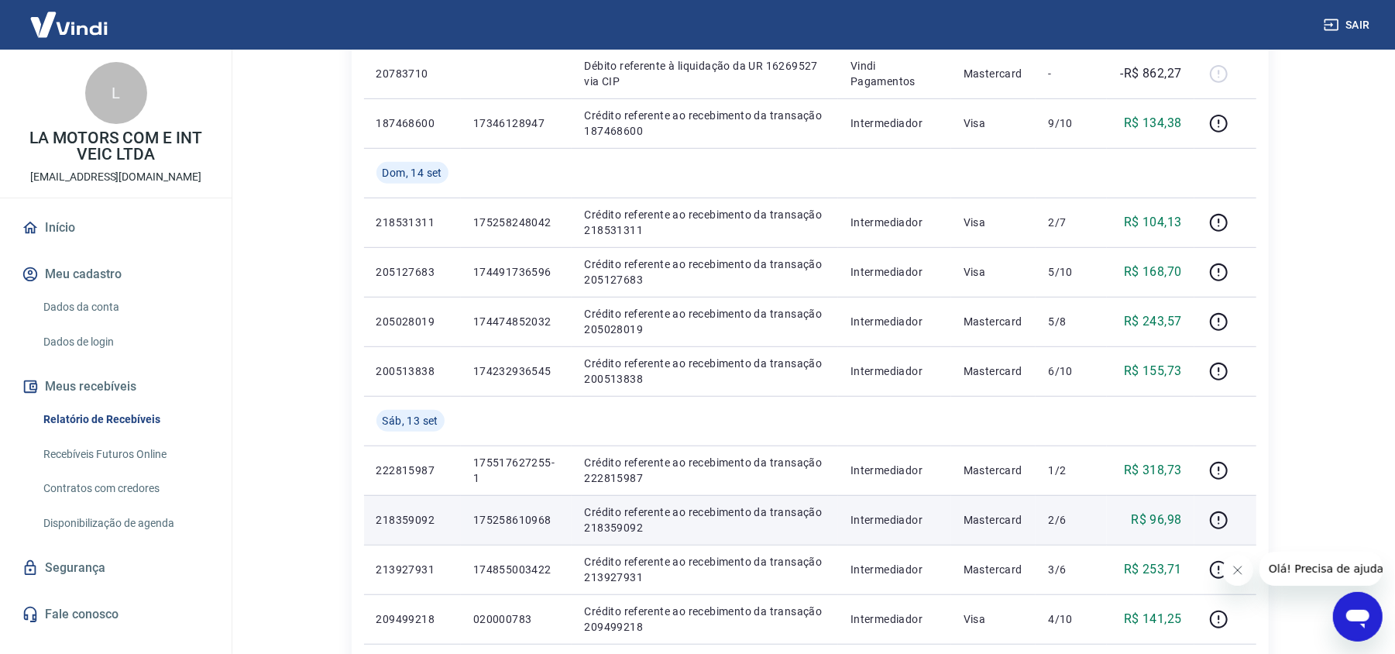
click at [447, 502] on td "218359092" at bounding box center [412, 520] width 97 height 50
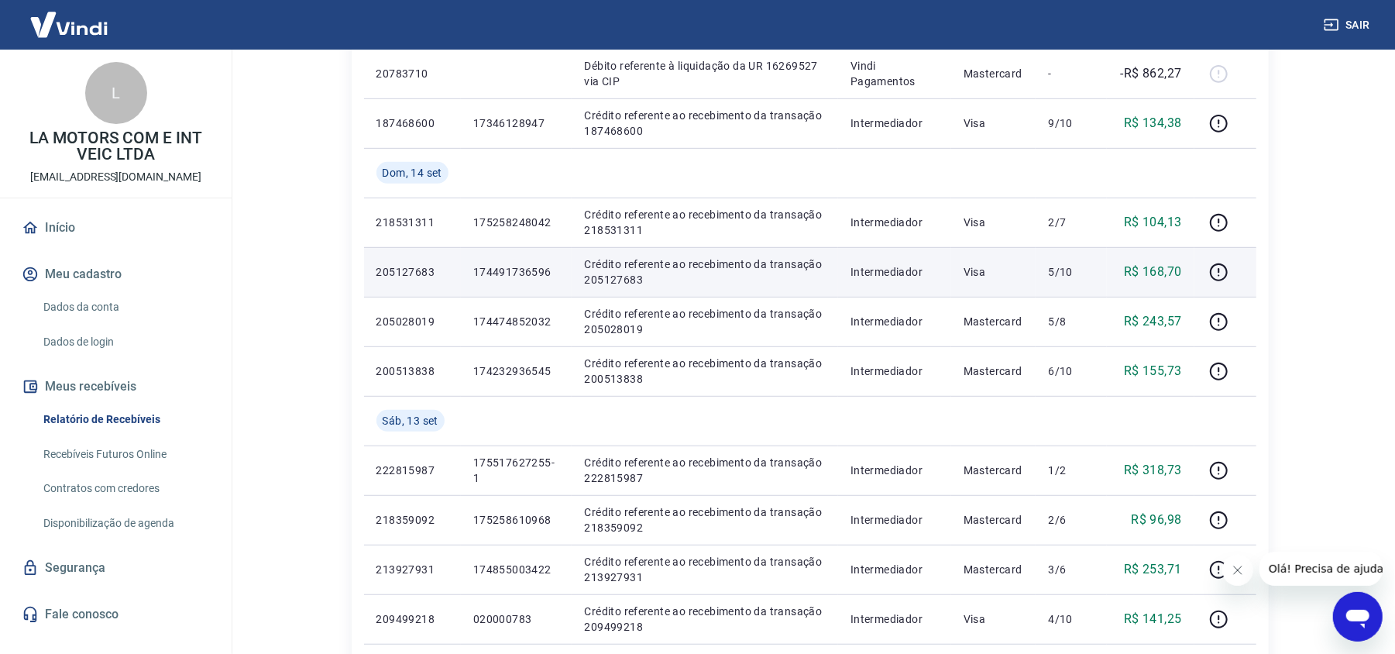
click at [503, 276] on p "174491736596" at bounding box center [516, 271] width 87 height 15
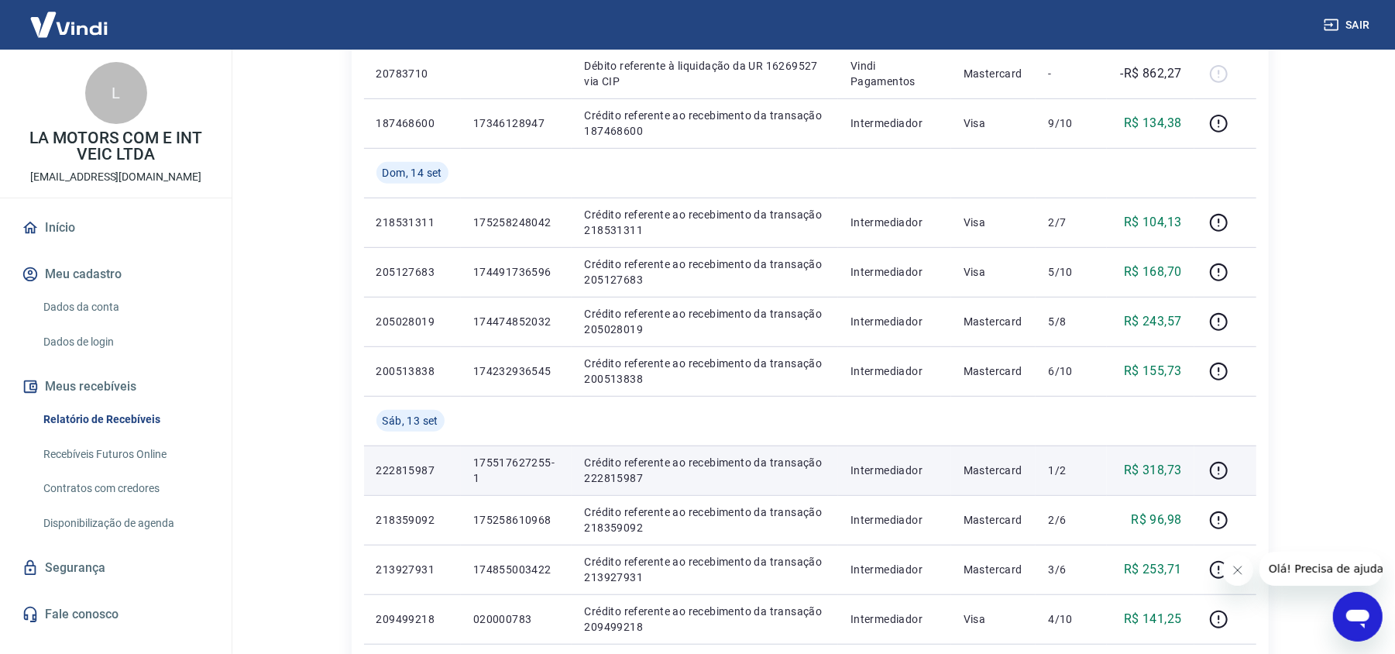
click at [790, 460] on p "Crédito referente ao recebimento da transação 222815987" at bounding box center [705, 470] width 242 height 31
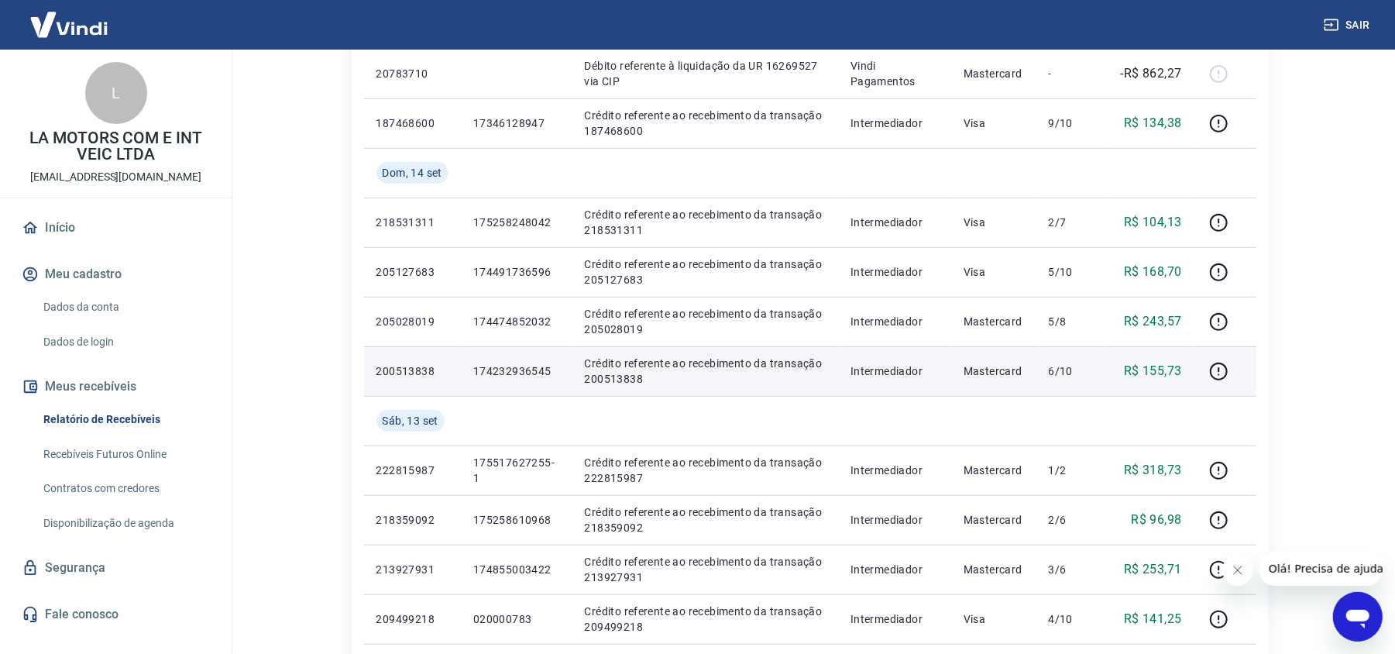
click at [651, 386] on p "Crédito referente ao recebimento da transação 200513838" at bounding box center [705, 370] width 242 height 31
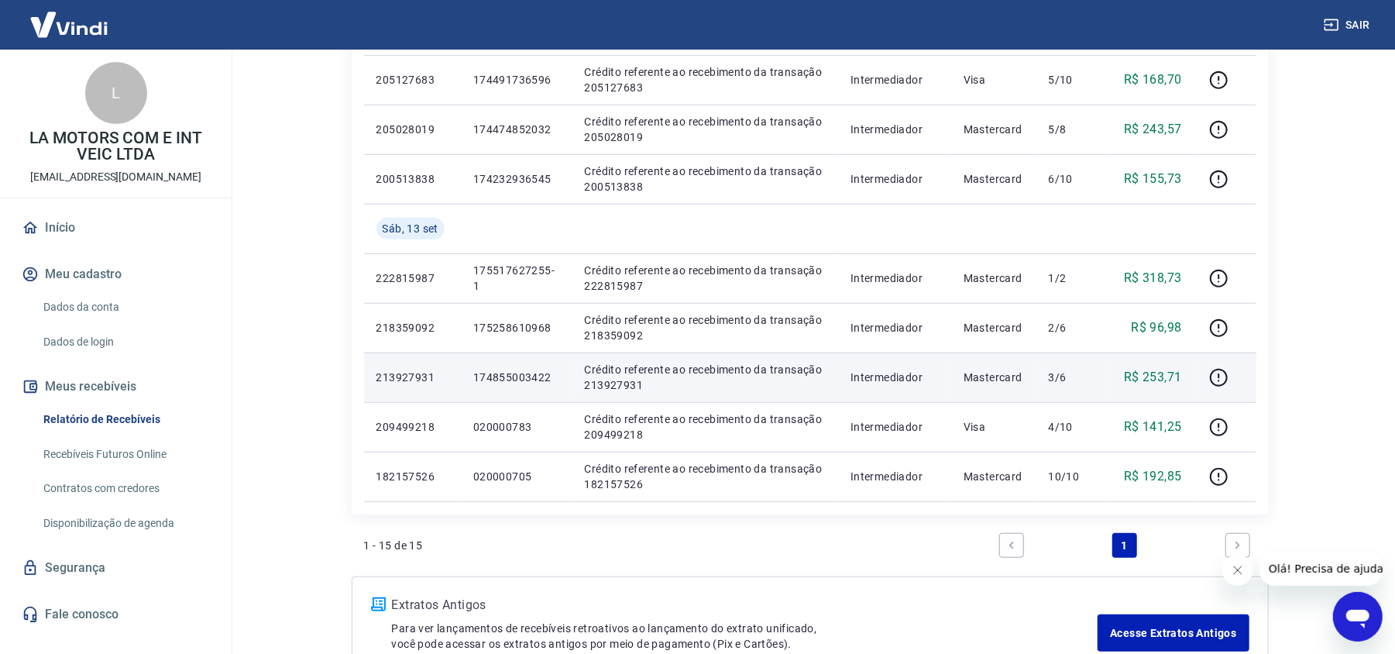
scroll to position [398, 0]
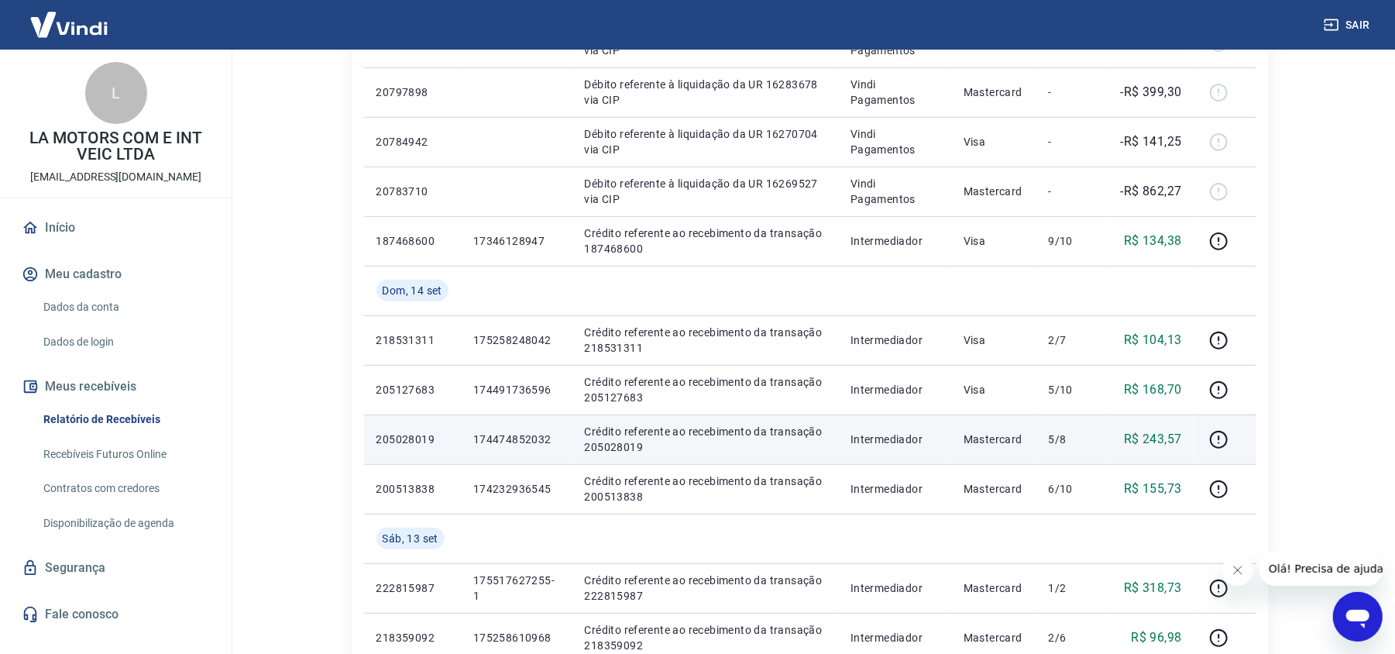
click at [592, 450] on p "Crédito referente ao recebimento da transação 205028019" at bounding box center [705, 439] width 242 height 31
click at [533, 431] on p "174474852032" at bounding box center [516, 438] width 87 height 15
click at [528, 438] on p "174474852032" at bounding box center [516, 438] width 87 height 15
click at [527, 435] on p "174474852032" at bounding box center [516, 438] width 87 height 15
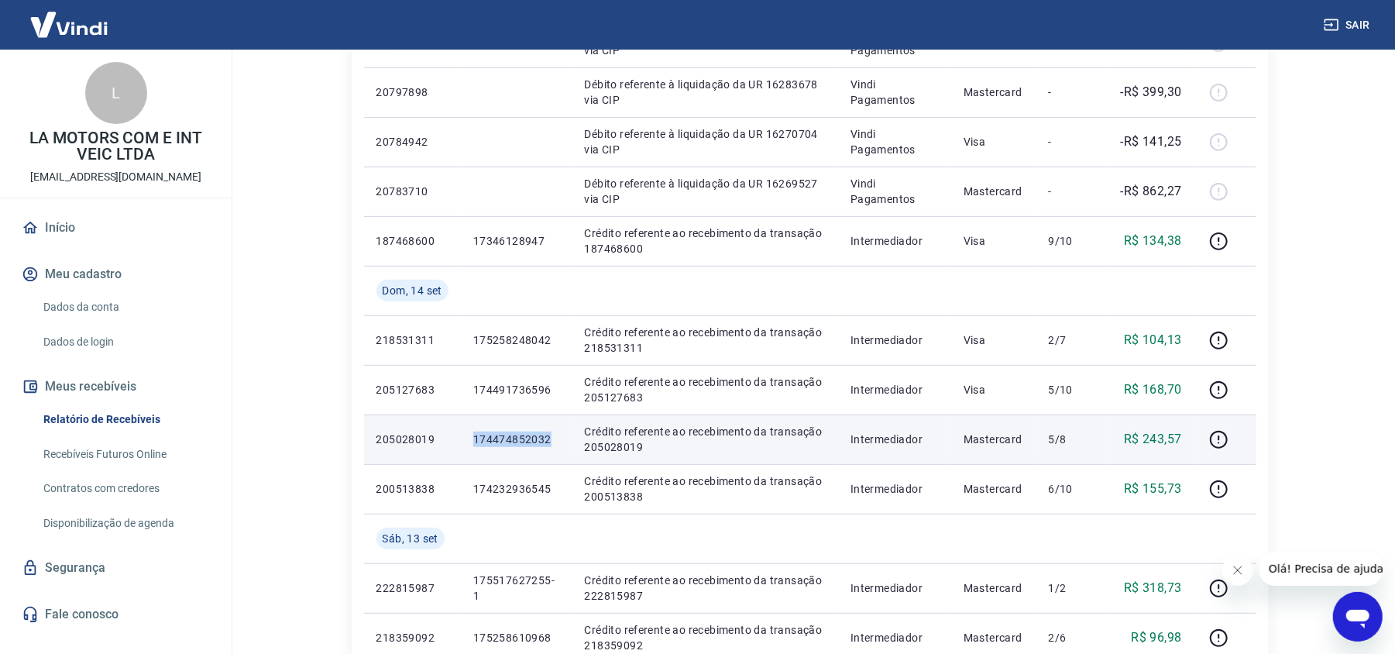
click at [527, 435] on p "174474852032" at bounding box center [516, 438] width 87 height 15
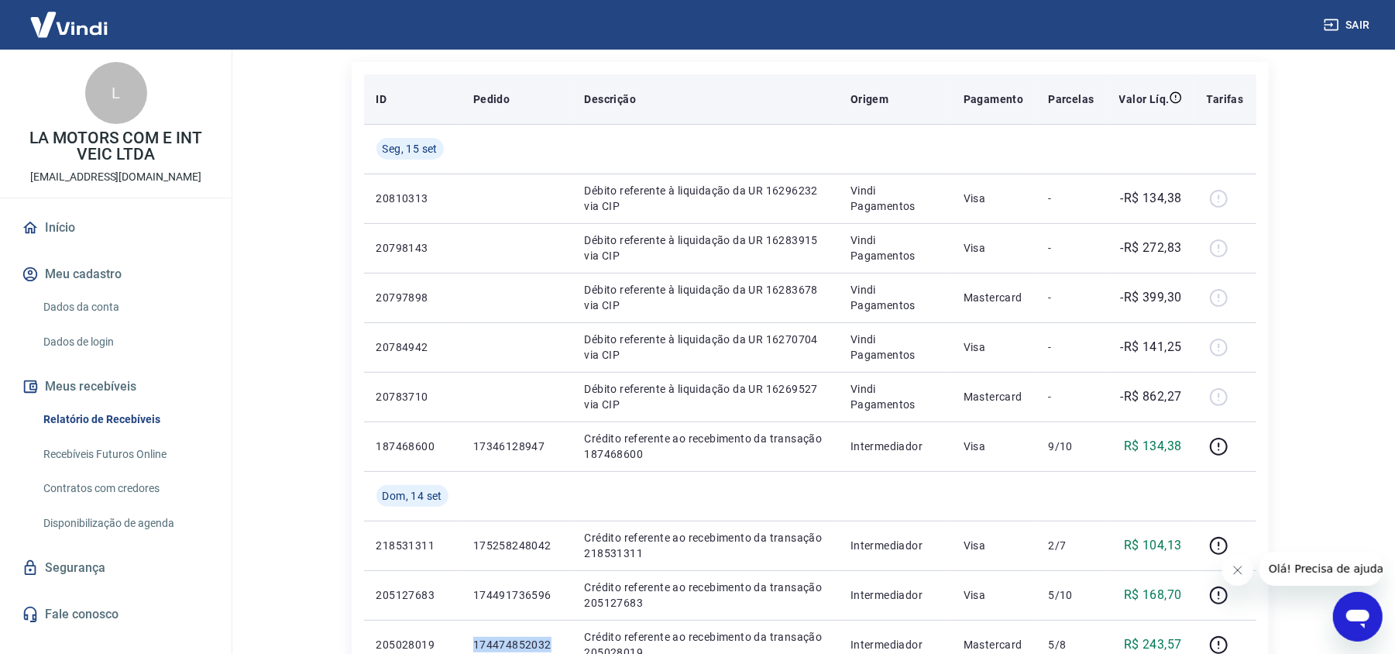
scroll to position [192, 0]
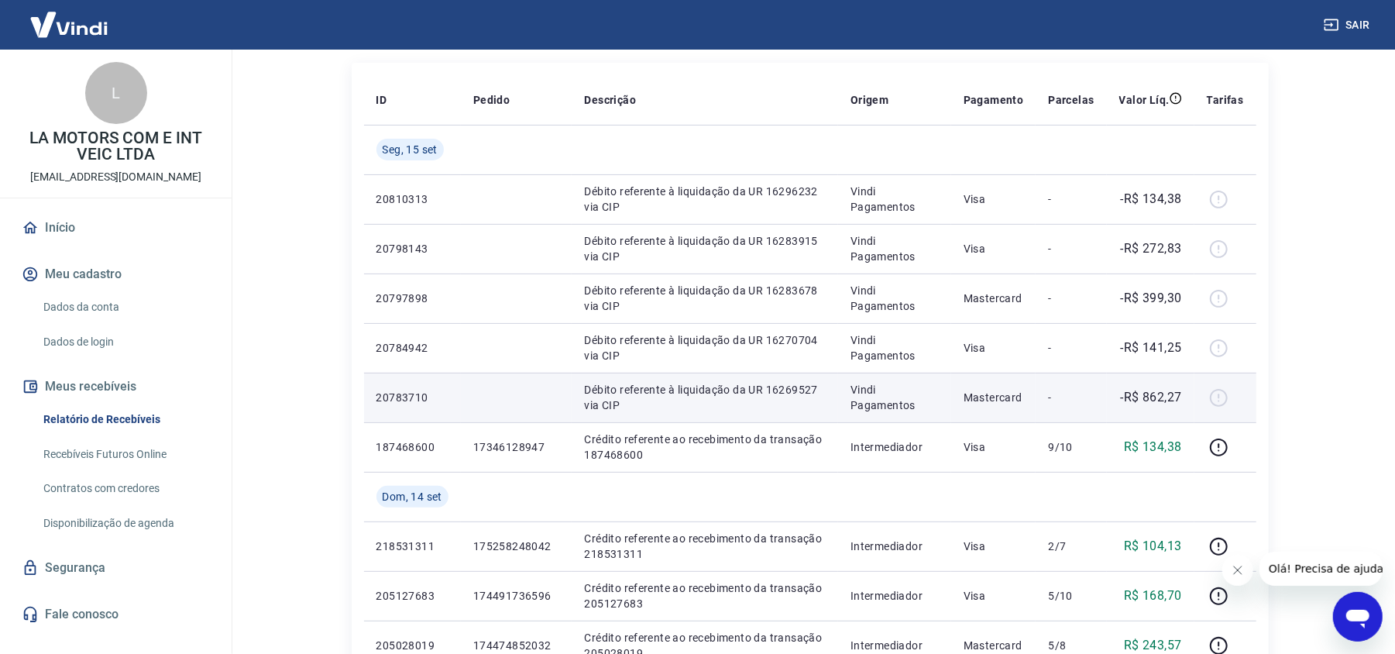
drag, startPoint x: 629, startPoint y: 404, endPoint x: 629, endPoint y: 413, distance: 8.5
click at [629, 406] on p "Débito referente à liquidação da UR 16269527 via CIP" at bounding box center [705, 397] width 242 height 31
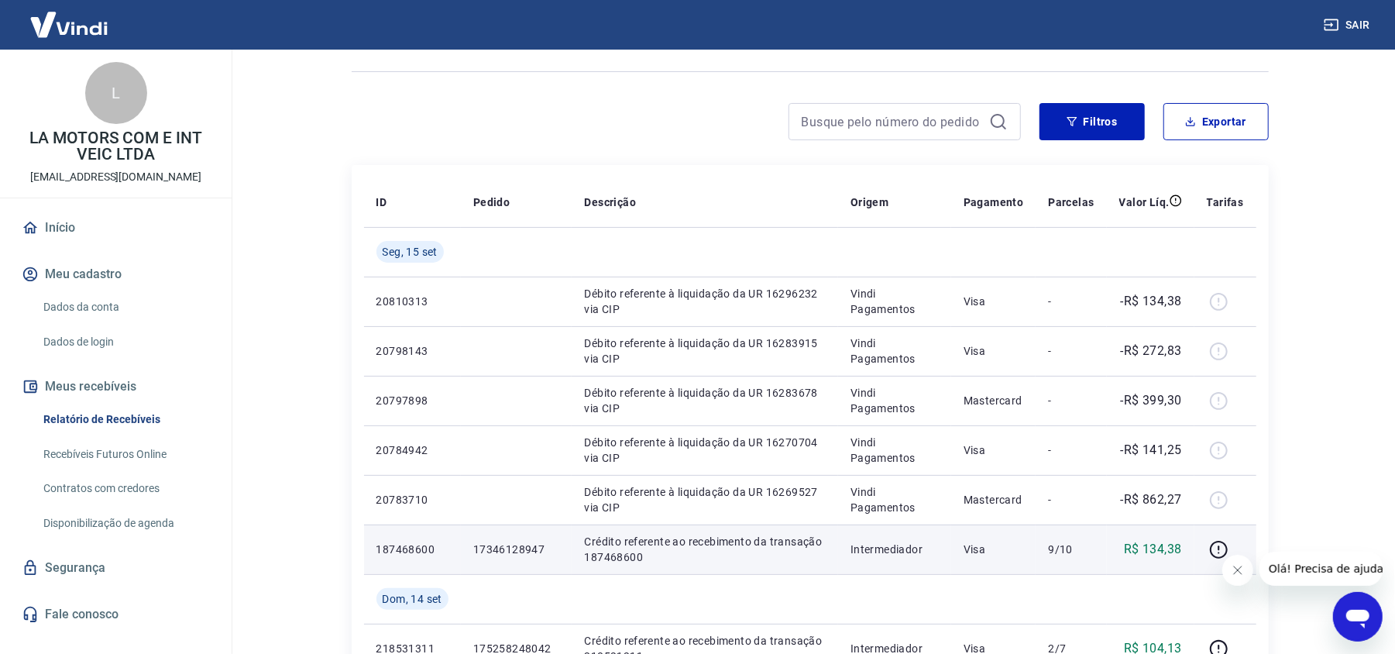
scroll to position [0, 0]
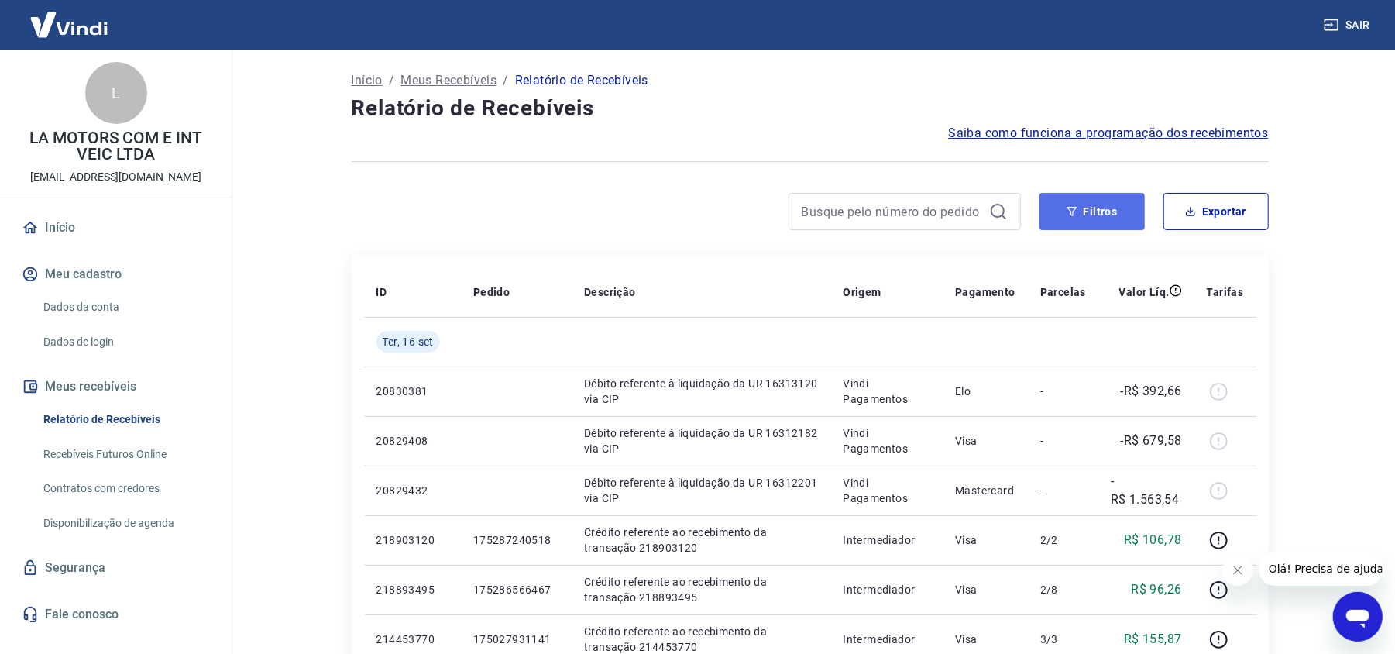
click at [1100, 218] on button "Filtros" at bounding box center [1091, 211] width 105 height 37
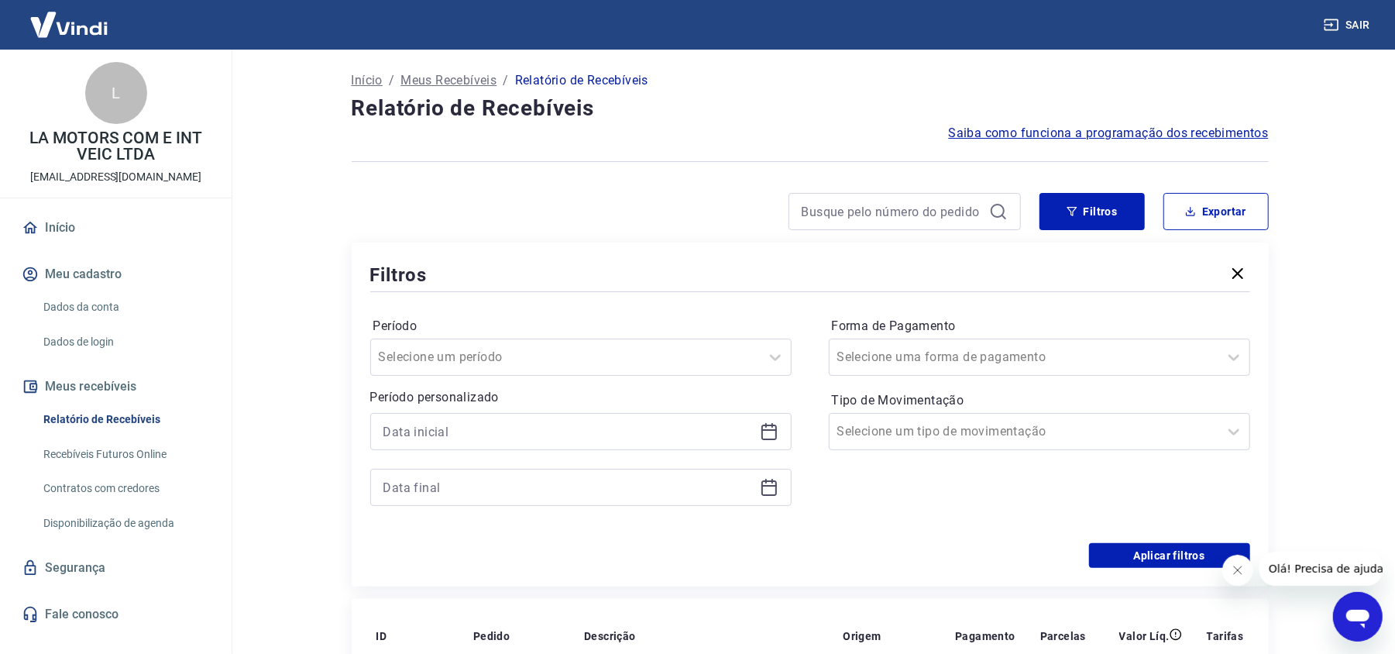
click at [763, 437] on icon at bounding box center [769, 431] width 19 height 19
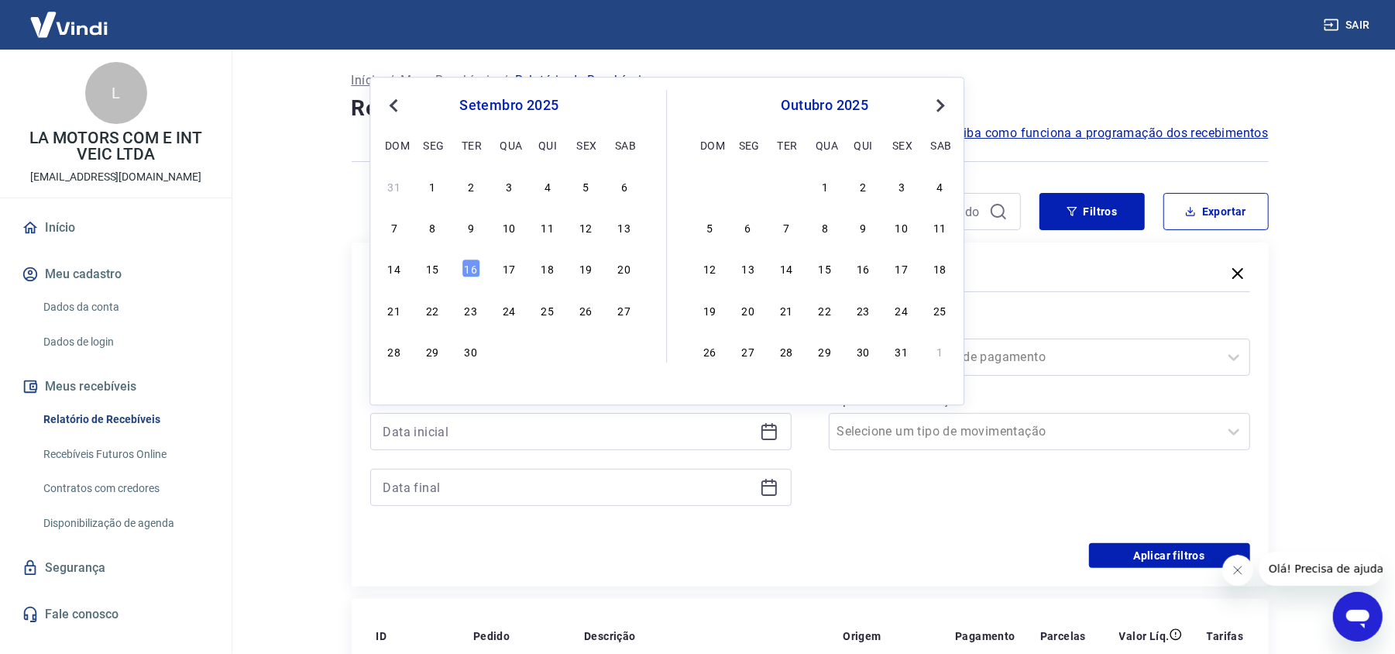
click at [624, 226] on div "13" at bounding box center [624, 227] width 19 height 19
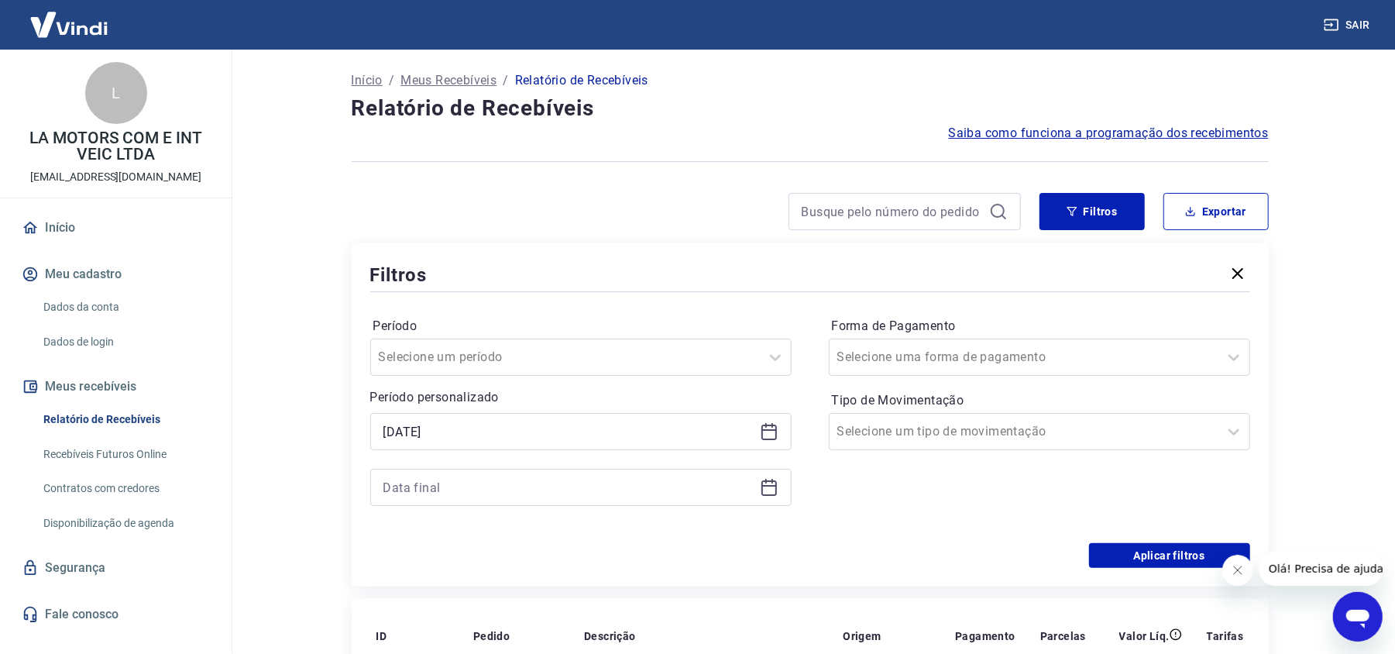
type input "[DATE]"
click at [760, 489] on icon at bounding box center [769, 487] width 19 height 19
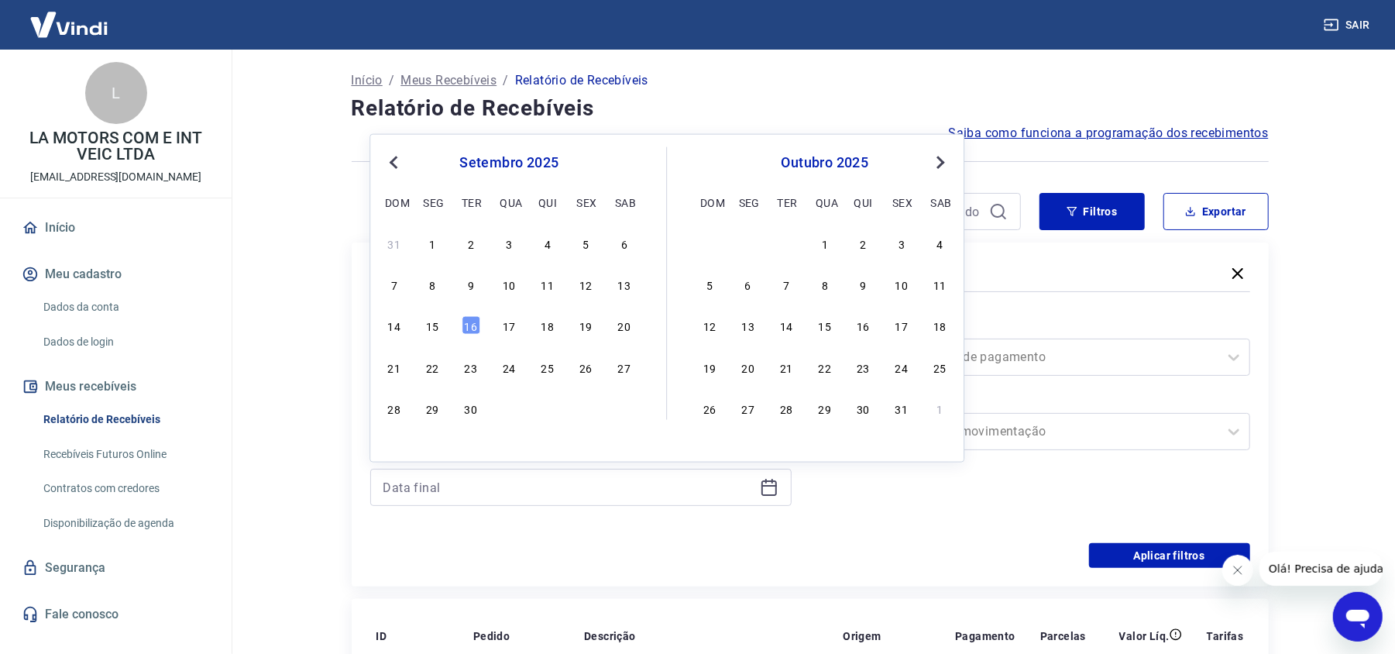
click at [443, 329] on div "14 15 16 17 18 19 20" at bounding box center [509, 325] width 252 height 22
click at [445, 329] on div "14 15 16 17 18 19 20" at bounding box center [509, 325] width 252 height 22
click at [438, 327] on div "15" at bounding box center [432, 325] width 19 height 19
type input "[DATE]"
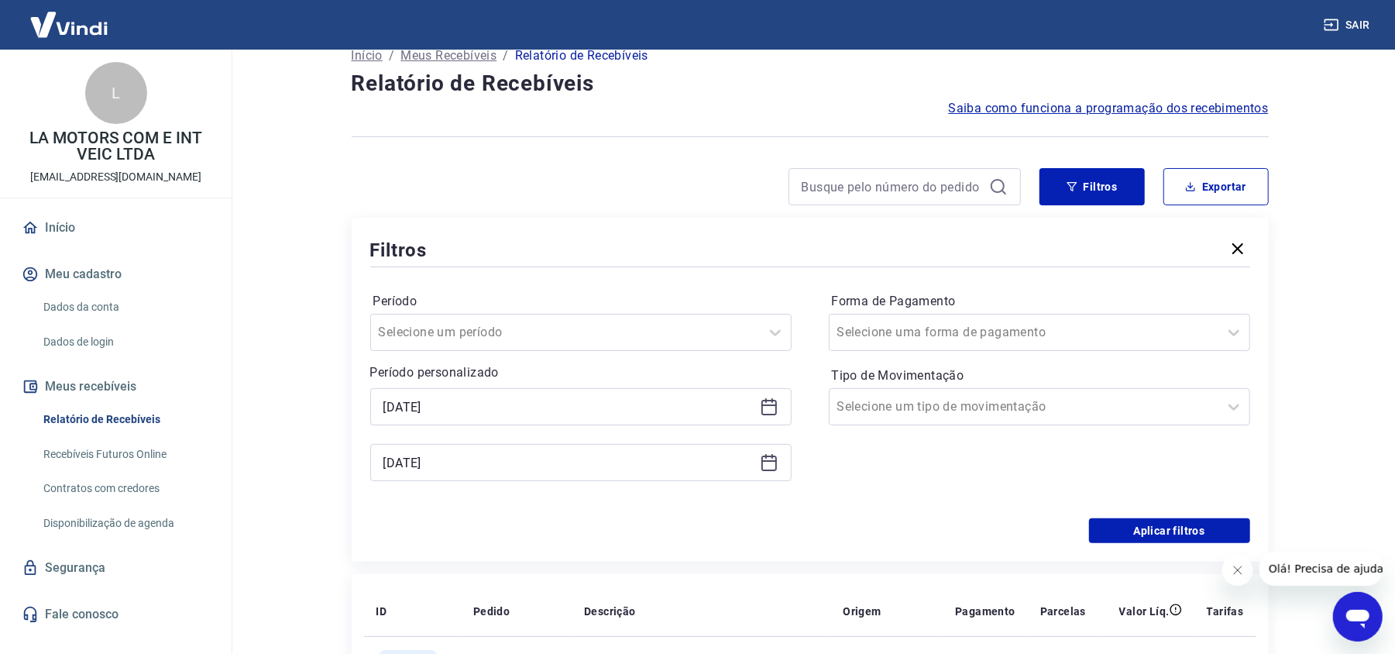
scroll to position [103, 0]
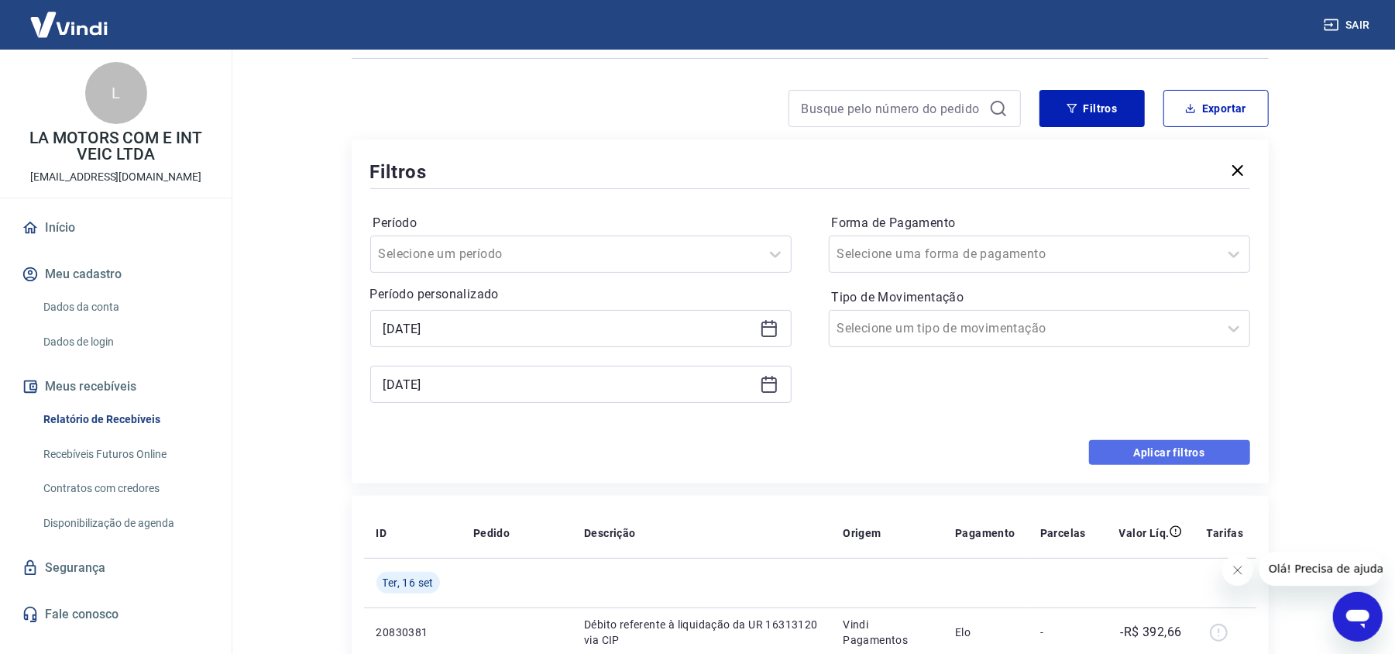
click at [1142, 462] on button "Aplicar filtros" at bounding box center [1169, 452] width 161 height 25
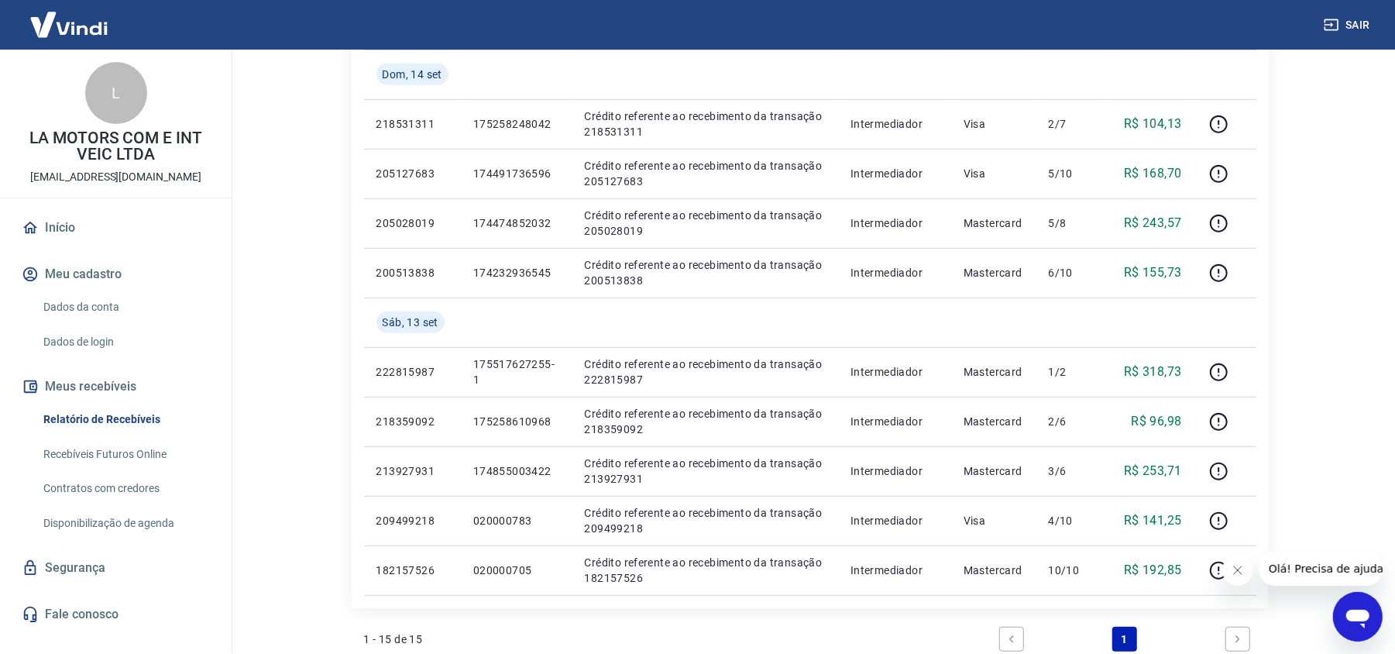
scroll to position [723, 0]
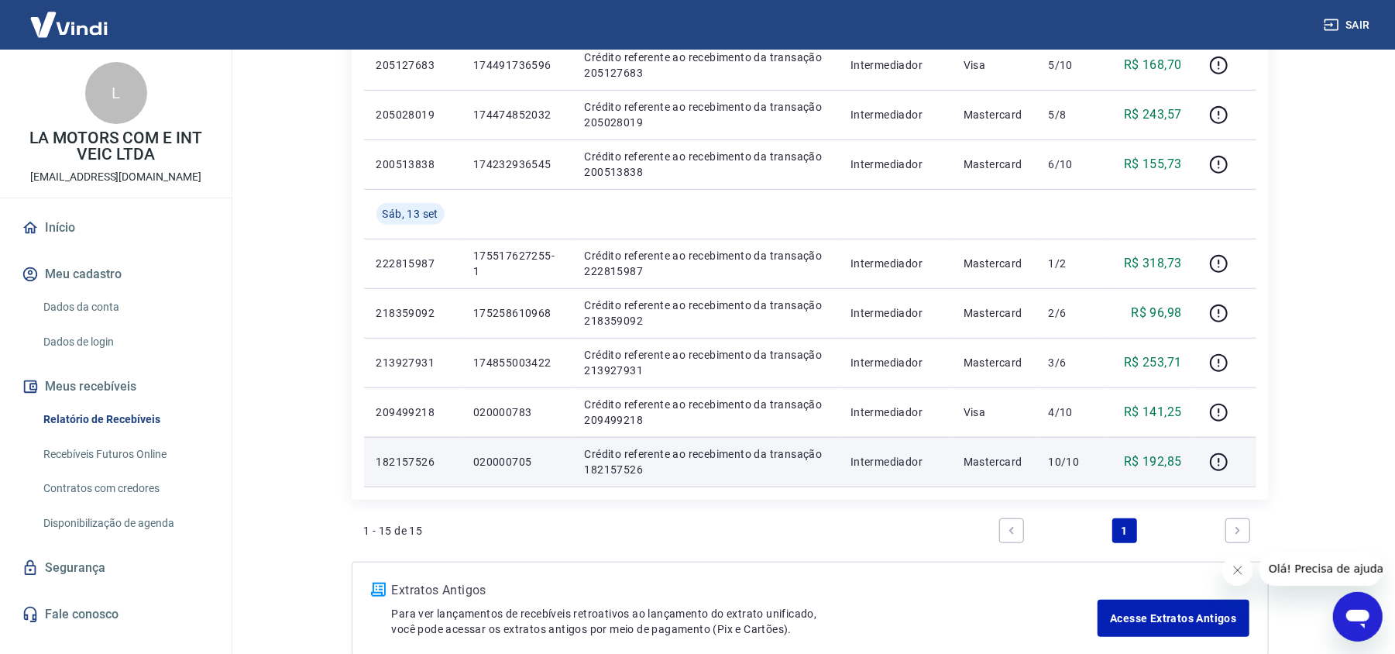
click at [512, 469] on p "020000705" at bounding box center [516, 461] width 87 height 15
click at [503, 458] on p "020000705" at bounding box center [516, 461] width 87 height 15
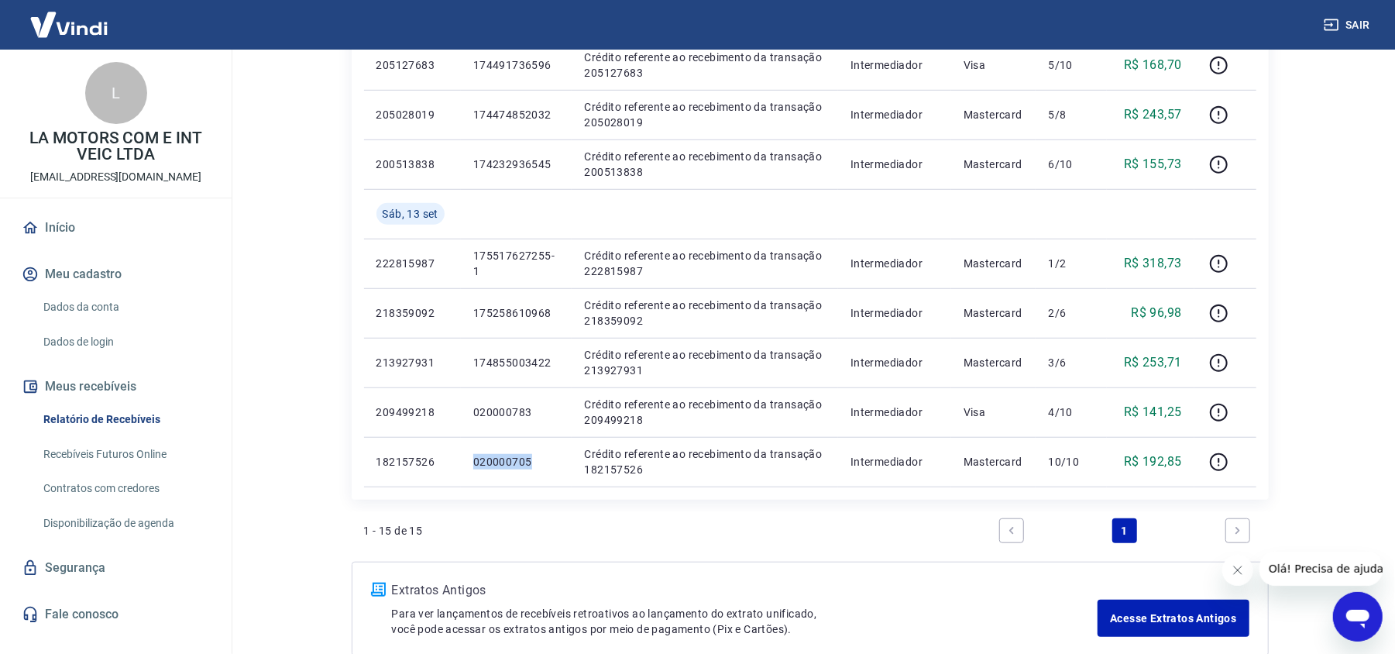
copy p "020000705"
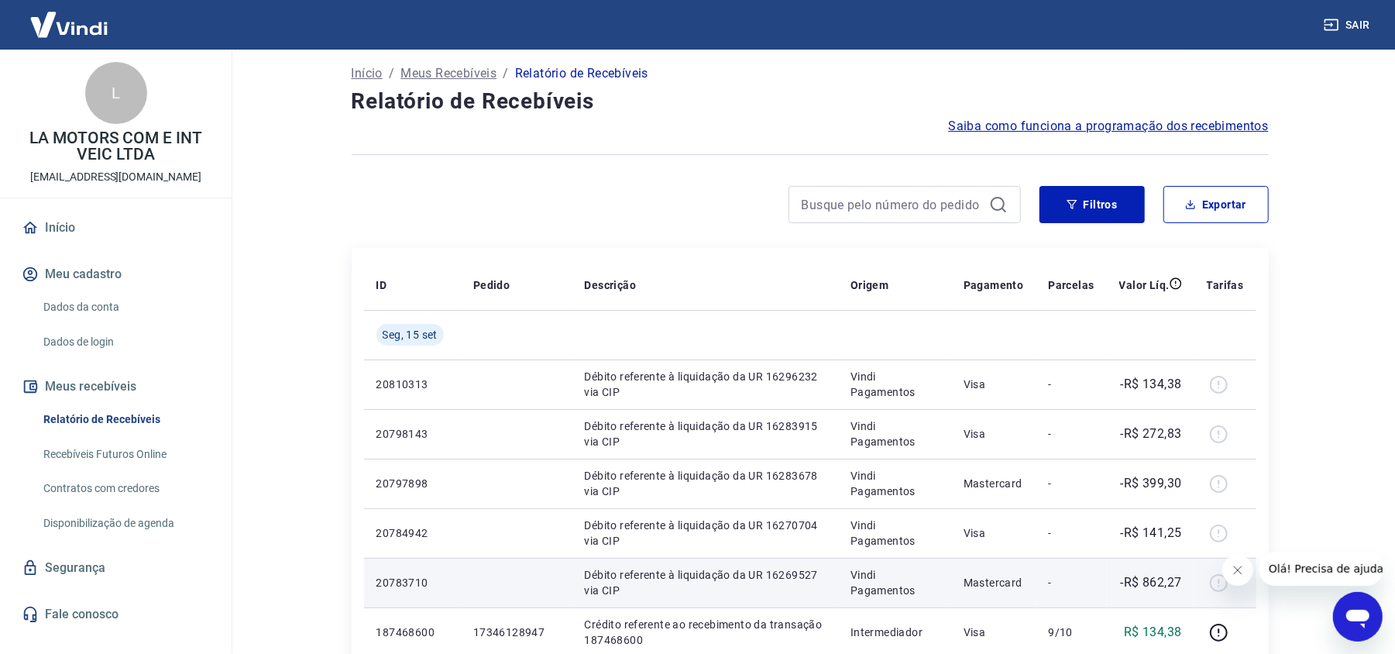
scroll to position [0, 0]
